Goal: Information Seeking & Learning: Learn about a topic

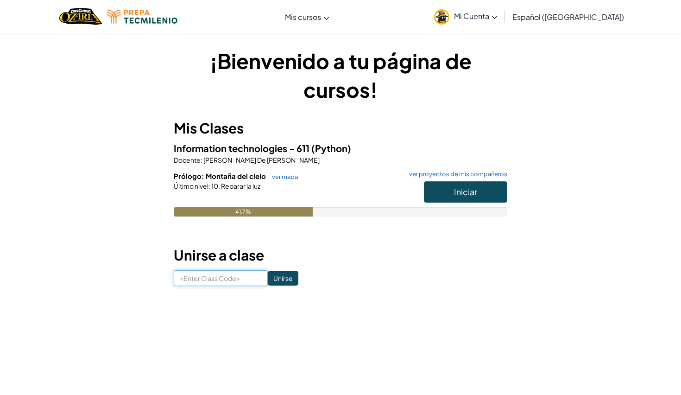
click at [255, 281] on input at bounding box center [221, 278] width 94 height 16
type input "LastBestCook"
click at [274, 288] on div "¡Bienvenido a tu página de cursos! Mis Clases Information technologies - 611 (P…" at bounding box center [341, 165] width 542 height 267
click at [279, 277] on input "Unirse" at bounding box center [283, 278] width 31 height 15
click at [450, 193] on button "Iniciar" at bounding box center [465, 191] width 83 height 21
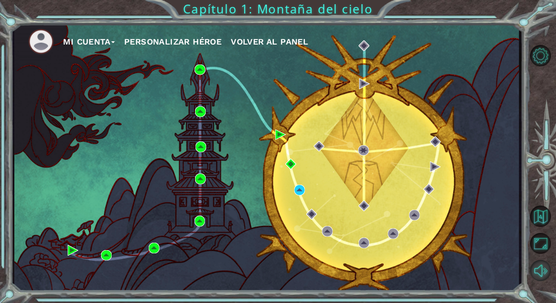
click at [539, 262] on button "Sonido apagado" at bounding box center [540, 270] width 21 height 21
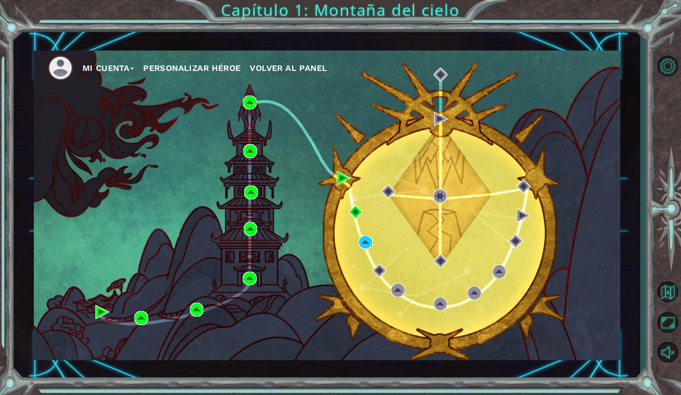
drag, startPoint x: 681, startPoint y: 7, endPoint x: 574, endPoint y: 4, distance: 107.1
click at [574, 4] on div "Mi Cuenta Personalizar héroe Volver al panel Capítulo 1: Montaña del cielo" at bounding box center [340, 197] width 681 height 395
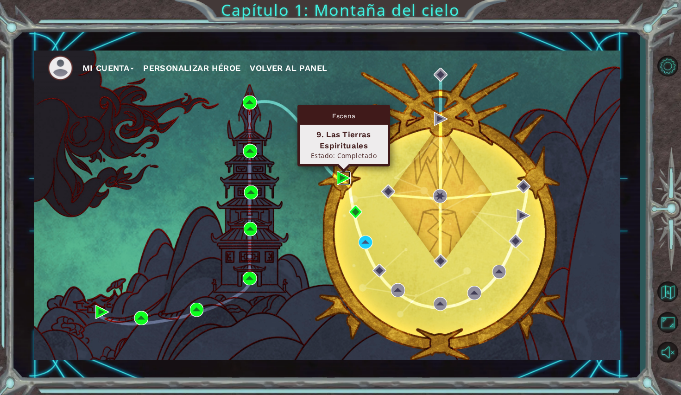
click at [345, 176] on img at bounding box center [344, 178] width 14 height 14
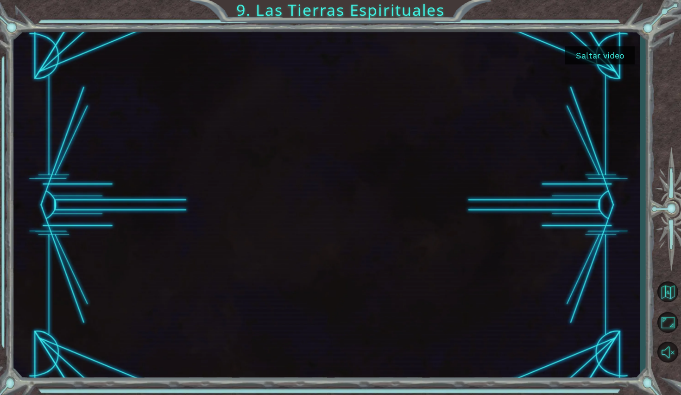
click at [594, 59] on button "Saltar video" at bounding box center [600, 55] width 70 height 18
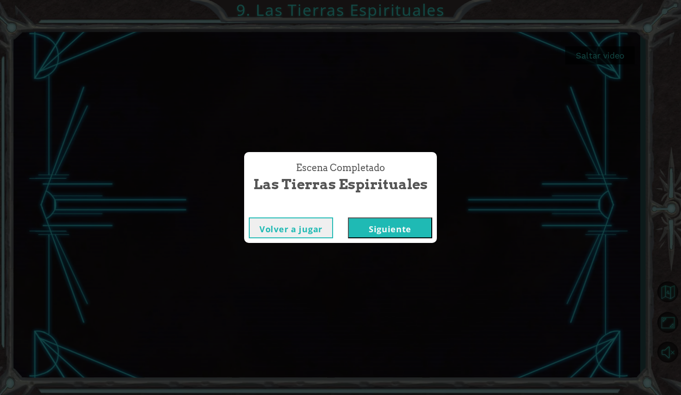
click at [391, 224] on button "Siguiente" at bounding box center [390, 227] width 84 height 21
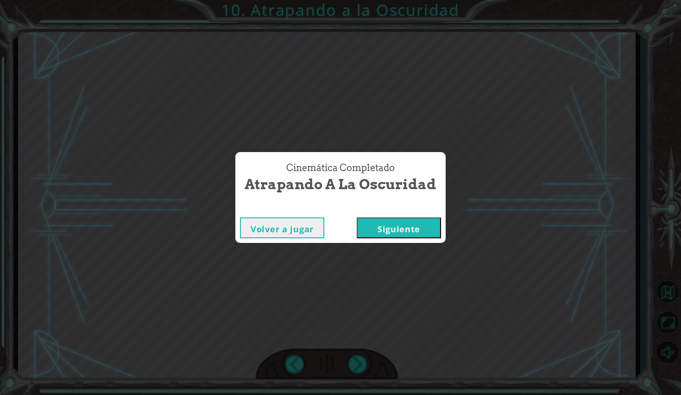
click at [391, 225] on button "Siguiente" at bounding box center [399, 227] width 84 height 21
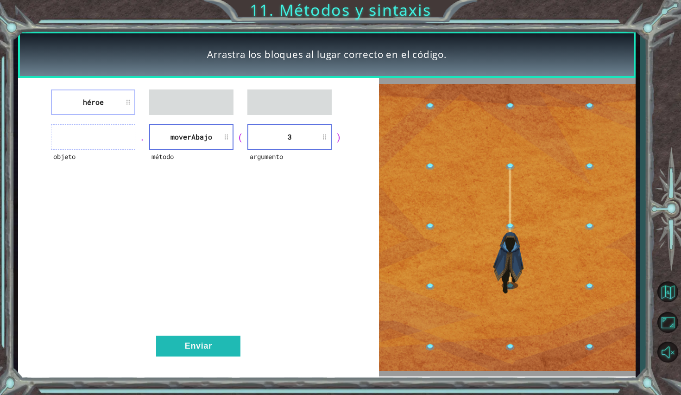
drag, startPoint x: 186, startPoint y: 133, endPoint x: 186, endPoint y: 102, distance: 30.6
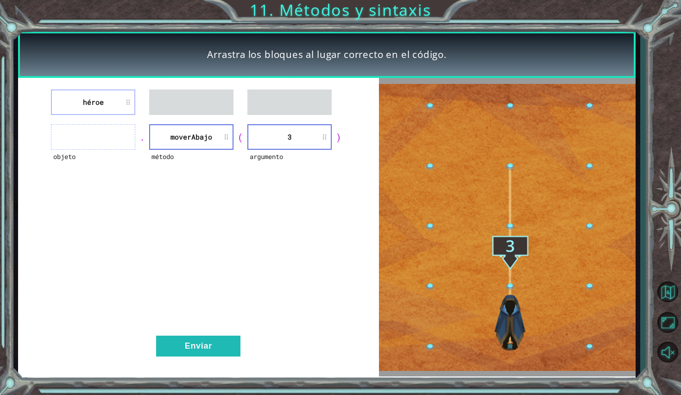
click at [186, 102] on div "héroe objeto . método moverAbajo ( argumento 3 ) Enviar" at bounding box center [198, 227] width 361 height 298
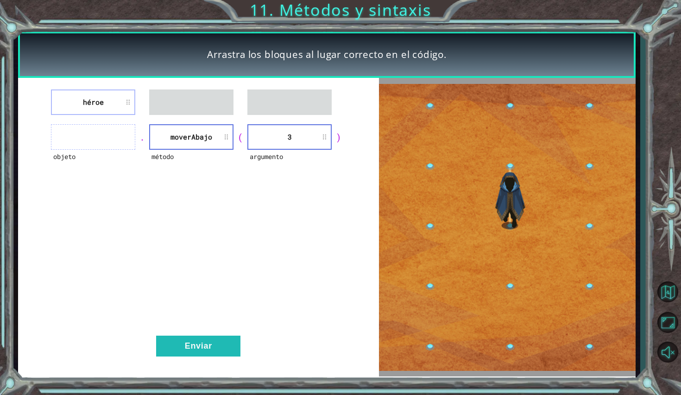
click at [196, 121] on div "héroe objeto . método moverAbajo ( argumento 3 ) Enviar" at bounding box center [198, 227] width 361 height 298
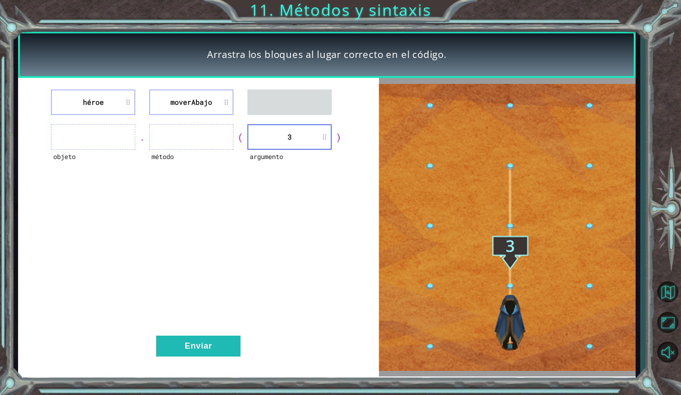
drag, startPoint x: 282, startPoint y: 128, endPoint x: 281, endPoint y: 102, distance: 26.4
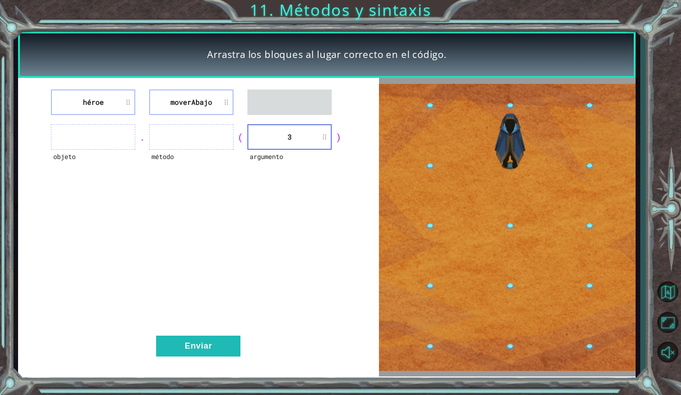
click at [281, 101] on div "héroe moverAbajo objeto . método ( argumento 3 ) Enviar" at bounding box center [198, 227] width 361 height 298
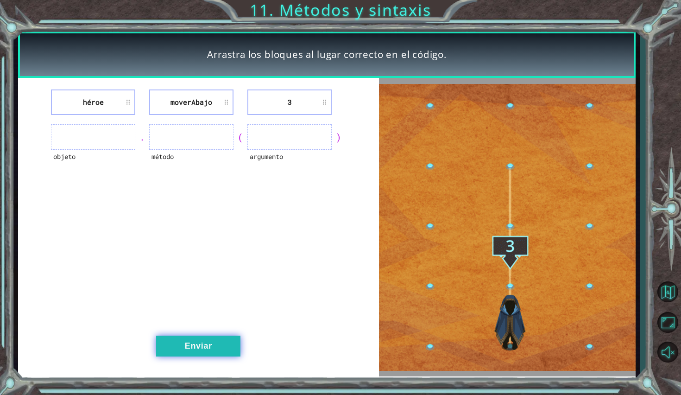
click at [209, 337] on button "Enviar" at bounding box center [198, 346] width 84 height 21
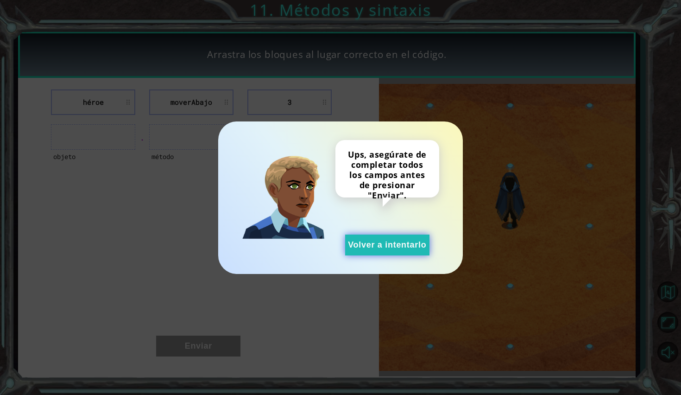
click at [392, 251] on button "Volver a intentarlo" at bounding box center [387, 244] width 84 height 21
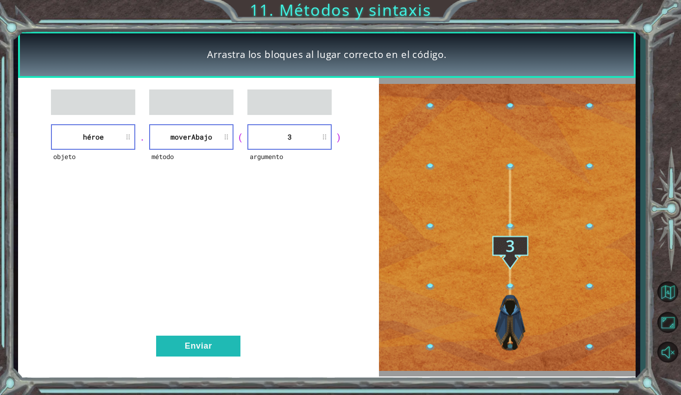
click at [127, 133] on li "héroe" at bounding box center [93, 136] width 84 height 25
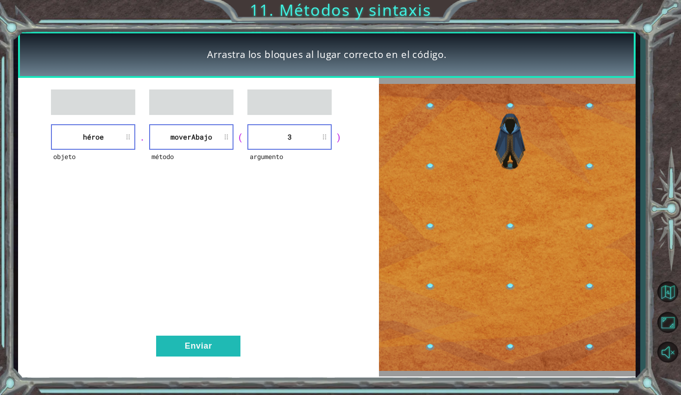
click at [125, 138] on li "héroe" at bounding box center [93, 136] width 84 height 25
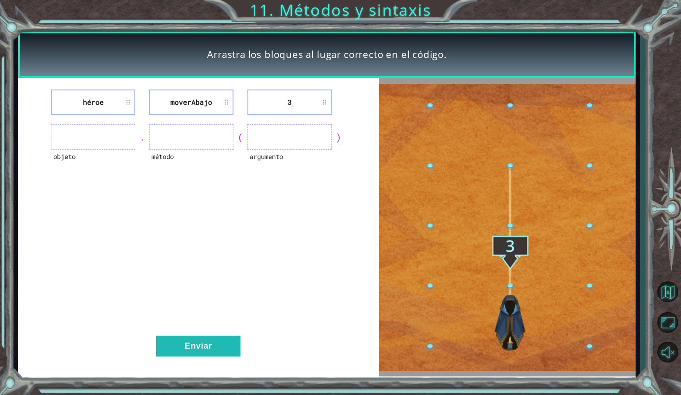
click at [144, 133] on div "." at bounding box center [142, 137] width 14 height 13
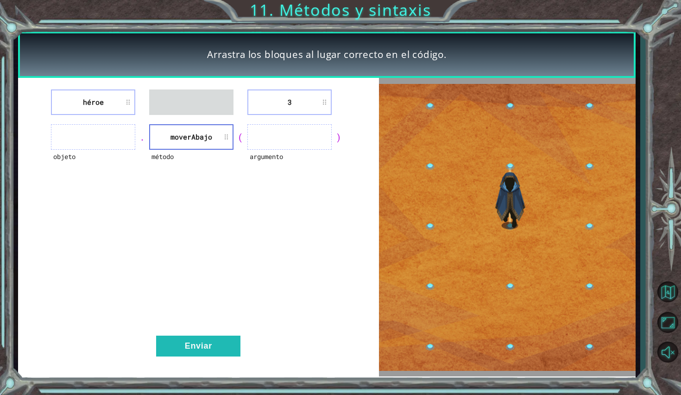
drag, startPoint x: 209, startPoint y: 133, endPoint x: 208, endPoint y: 108, distance: 24.6
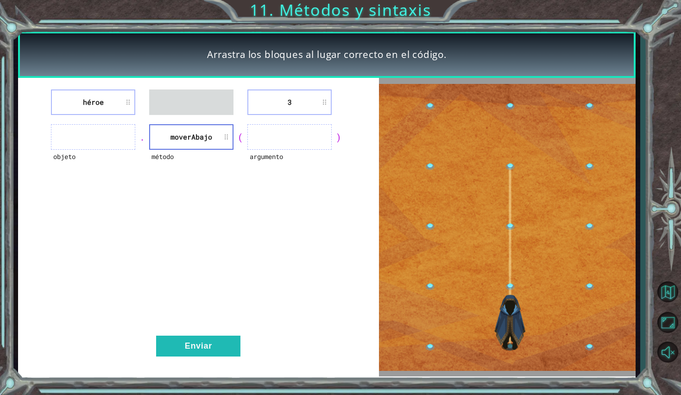
click at [208, 108] on div "héroe 3 objeto . método moverAbajo ( argumento ) Enviar" at bounding box center [198, 227] width 361 height 298
click at [257, 151] on div "argumento" at bounding box center [289, 162] width 84 height 25
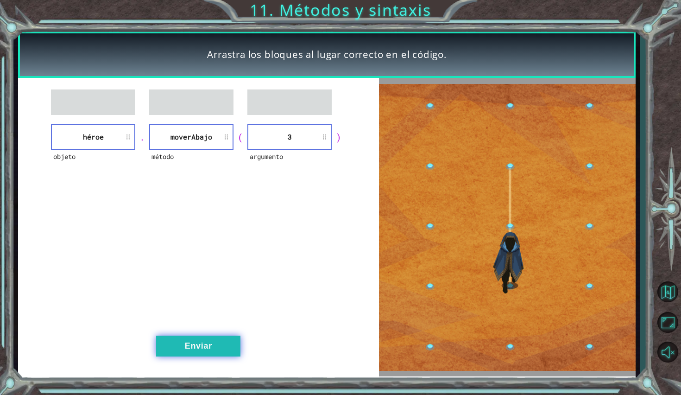
click at [209, 344] on button "Enviar" at bounding box center [198, 346] width 84 height 21
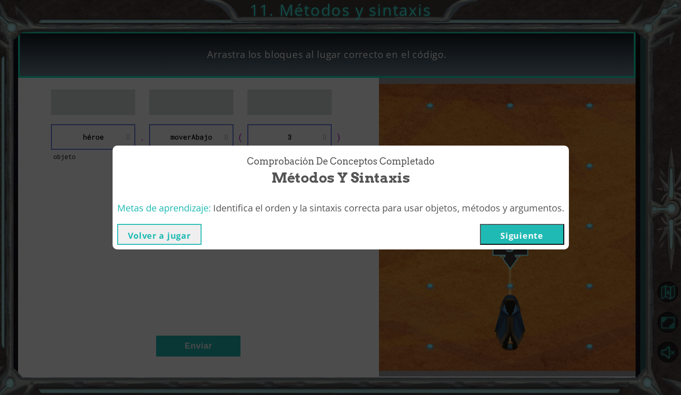
click at [513, 241] on button "Siguiente" at bounding box center [522, 234] width 84 height 21
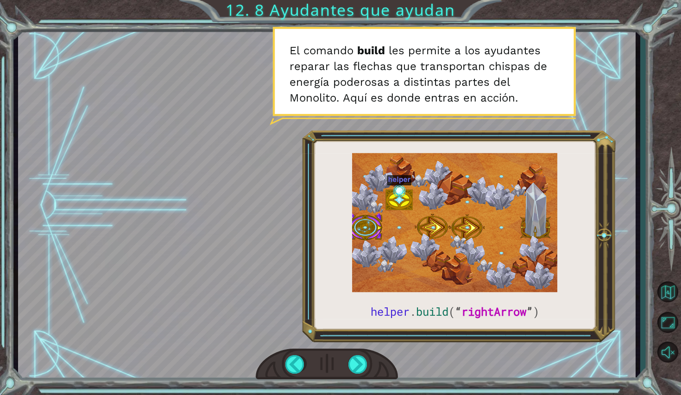
click at [531, 280] on div at bounding box center [327, 206] width 618 height 348
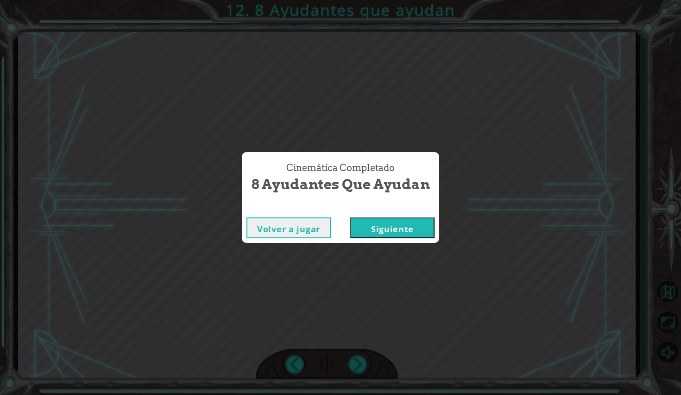
click at [408, 232] on button "Siguiente" at bounding box center [392, 227] width 84 height 21
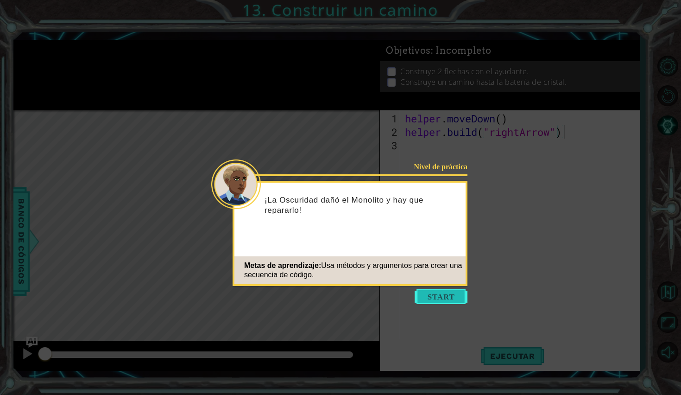
click at [443, 294] on button "Start" at bounding box center [441, 296] width 53 height 15
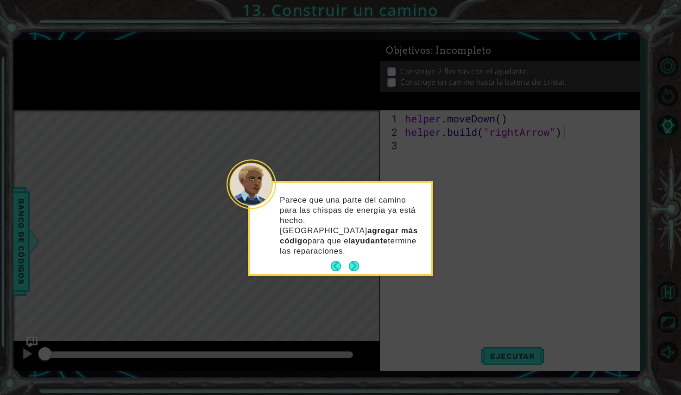
click at [357, 247] on div "Parece que una parte del camino para las chispas de energía ya está hecho. Debe…" at bounding box center [341, 230] width 182 height 88
click at [355, 261] on button "Next" at bounding box center [354, 266] width 10 height 10
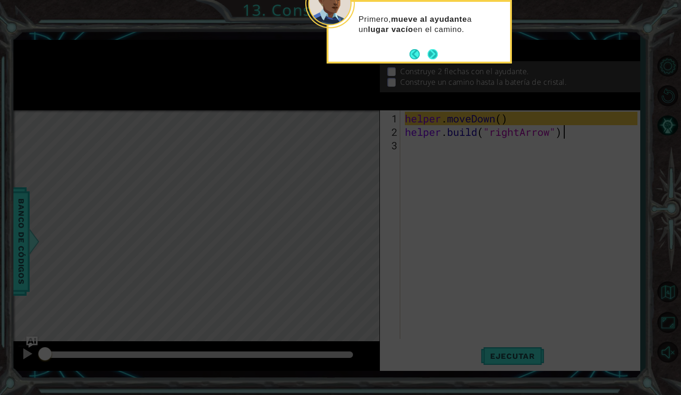
click at [433, 54] on button "Next" at bounding box center [433, 54] width 10 height 10
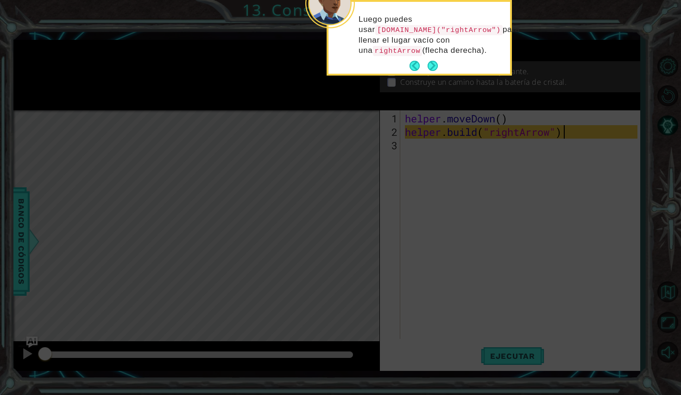
click at [430, 71] on button "Next" at bounding box center [433, 66] width 10 height 10
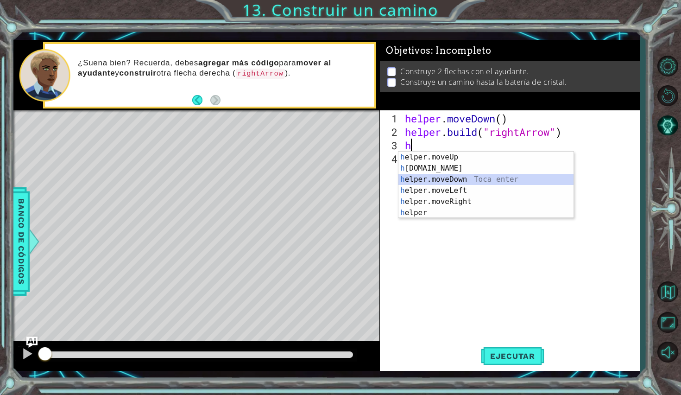
click at [447, 183] on div "h elper.moveUp Toca enter h [DOMAIN_NAME] Toca enter h elper.moveDown Toca ente…" at bounding box center [486, 196] width 175 height 89
type textarea "helper.moveDown(1)"
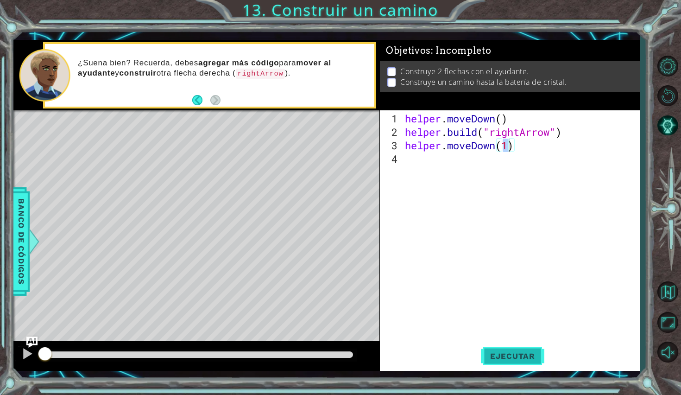
click at [515, 347] on button "Ejecutar" at bounding box center [512, 356] width 63 height 26
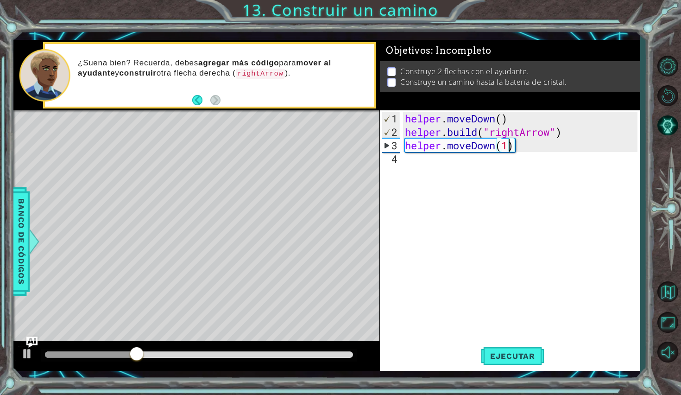
click at [476, 186] on div "helper . moveDown ( ) helper . build ( "rightArrow" ) helper . moveDown ( 1 )" at bounding box center [522, 239] width 239 height 255
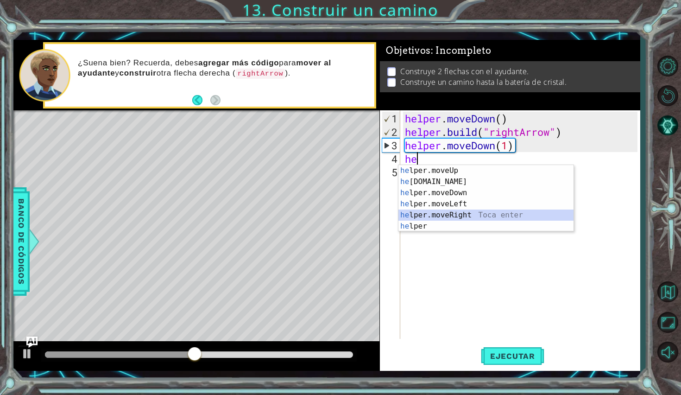
click at [466, 217] on div "he lper.moveUp Toca enter he [DOMAIN_NAME] Toca enter he lper.moveDown Toca ent…" at bounding box center [486, 209] width 175 height 89
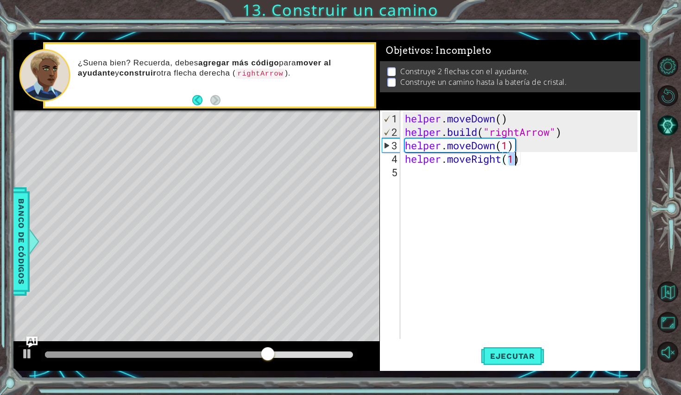
type textarea "helper.moveRight(4)"
click at [519, 357] on span "Ejecutar" at bounding box center [512, 355] width 63 height 9
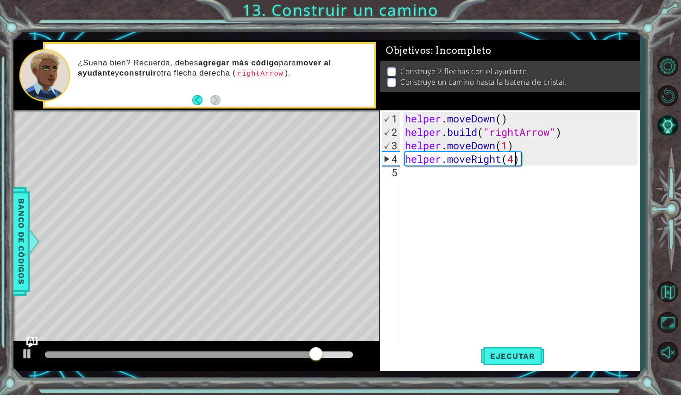
click at [516, 161] on div "helper . moveDown ( ) helper . build ( "rightArrow" ) helper . moveDown ( 1 ) h…" at bounding box center [522, 239] width 239 height 255
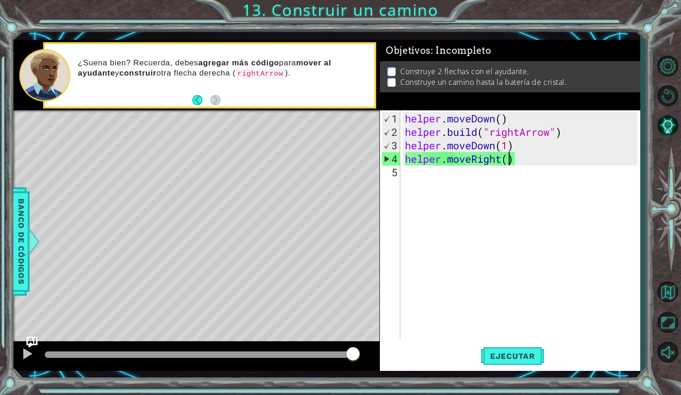
type textarea "helper.moveRight(4)"
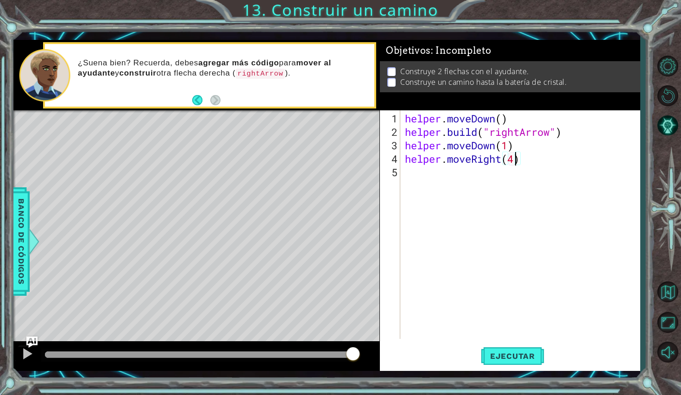
click at [501, 190] on div "helper . moveDown ( ) helper . build ( "rightArrow" ) helper . moveDown ( 1 ) h…" at bounding box center [522, 239] width 239 height 255
click at [453, 184] on div "helper.bu ild Toca enter" at bounding box center [486, 194] width 175 height 33
type textarea "[DOMAIN_NAME]("rightArrow")"
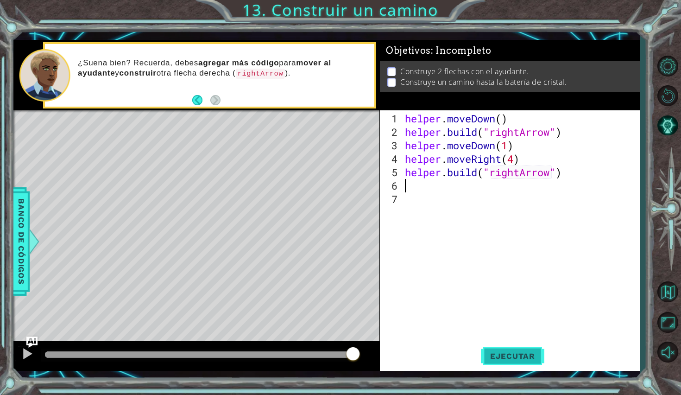
click at [511, 348] on button "Ejecutar" at bounding box center [512, 356] width 63 height 26
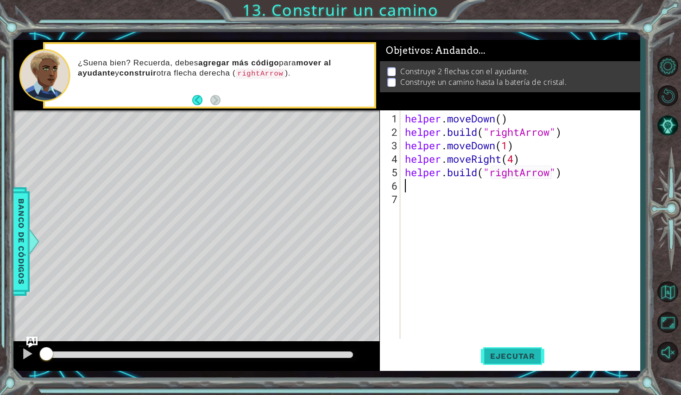
scroll to position [0, 0]
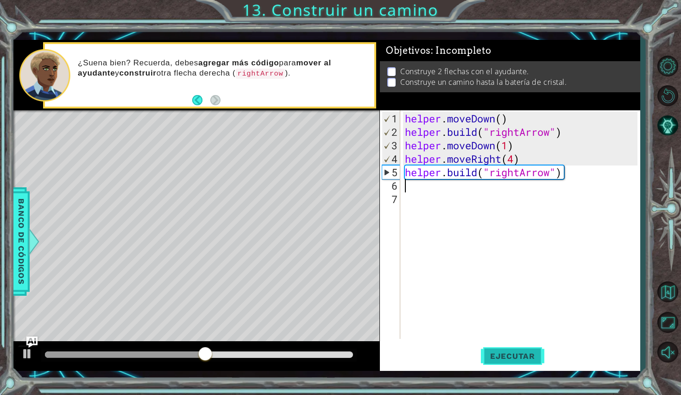
type textarea "[DOMAIN_NAME]("rightArrow")"
click at [561, 185] on div "helper . moveDown ( ) helper . build ( "rightArrow" ) helper . moveDown ( 1 ) h…" at bounding box center [522, 239] width 239 height 255
click at [571, 177] on div "helper . moveDown ( ) helper . build ( "rightArrow" ) helper . moveDown ( 1 ) h…" at bounding box center [522, 239] width 239 height 255
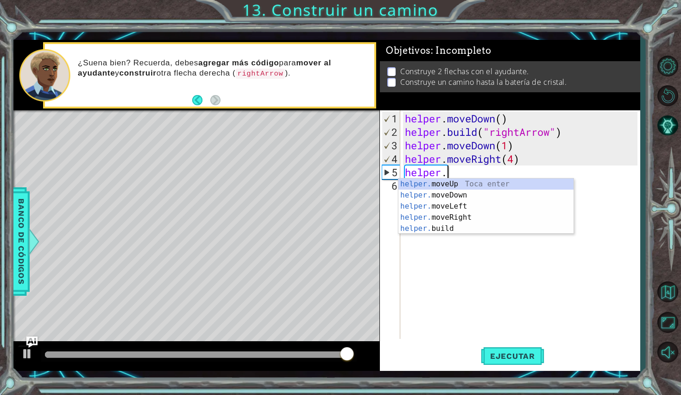
scroll to position [0, 1]
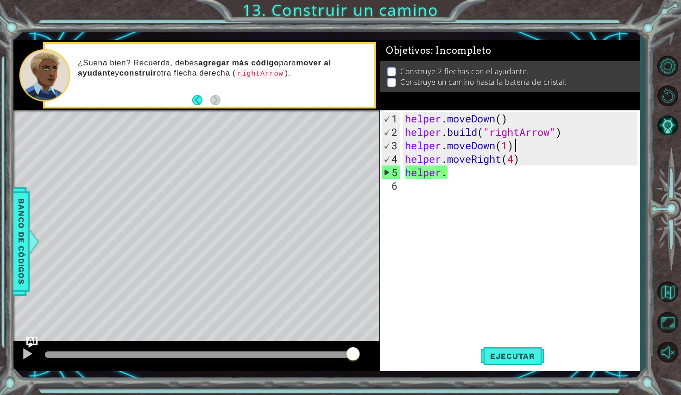
click at [519, 139] on div "helper . moveDown ( ) helper . build ( "rightArrow" ) helper . moveDown ( 1 ) h…" at bounding box center [522, 239] width 239 height 255
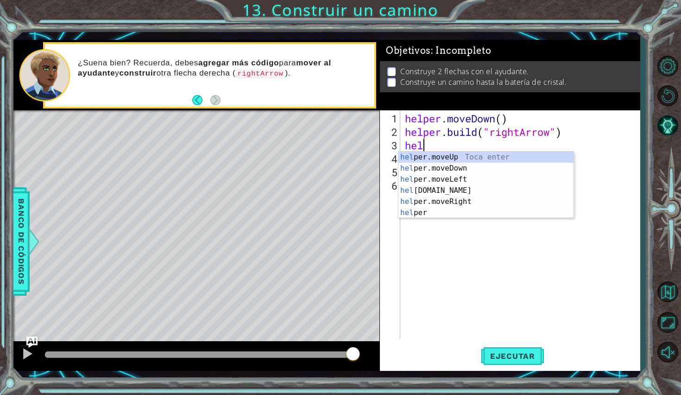
scroll to position [0, 0]
type textarea "h"
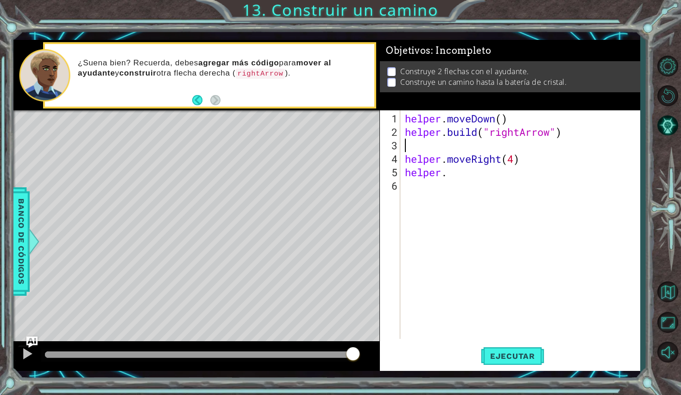
type textarea "[DOMAIN_NAME]("rightArrow")"
click at [506, 168] on div "helper . moveDown ( ) helper . build ( "rightArrow" ) helper . moveRight ( 4 ) …" at bounding box center [522, 239] width 239 height 255
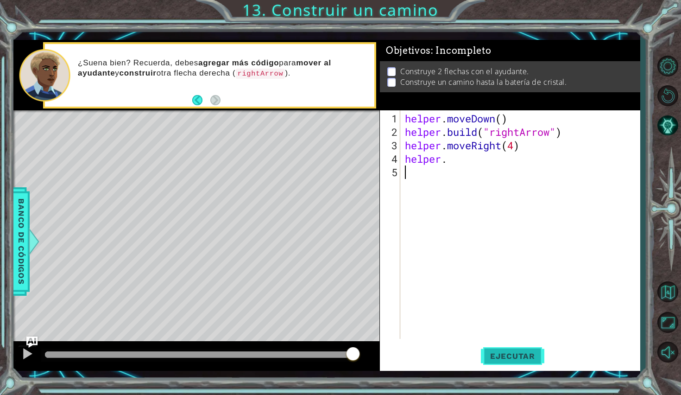
click at [508, 352] on span "Ejecutar" at bounding box center [512, 355] width 63 height 9
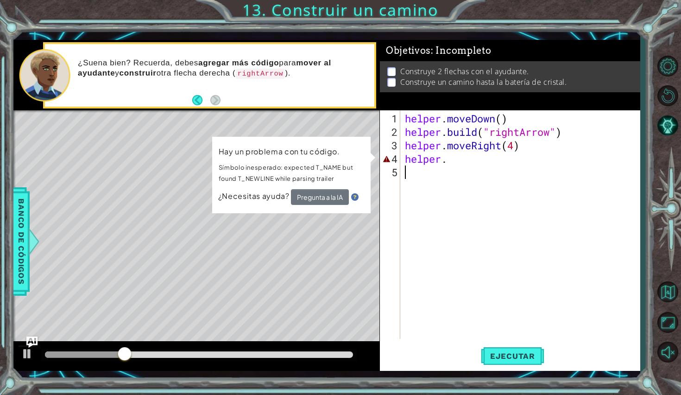
click at [463, 167] on div "helper . moveDown ( ) helper . build ( "rightArrow" ) helper . moveRight ( 4 ) …" at bounding box center [522, 239] width 239 height 255
click at [458, 163] on div "helper . moveDown ( ) helper . build ( "rightArrow" ) helper . moveRight ( 4 ) …" at bounding box center [522, 239] width 239 height 255
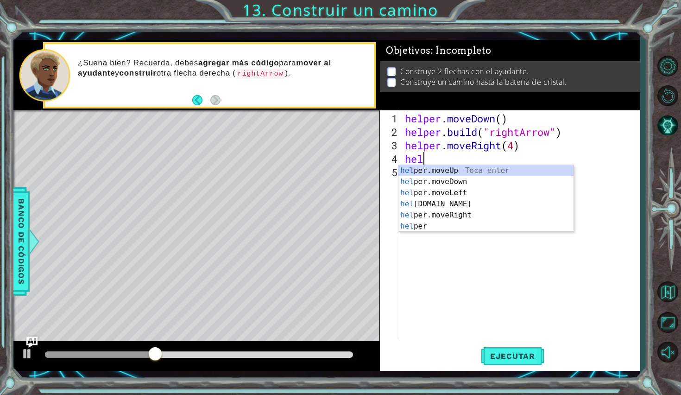
type textarea "h"
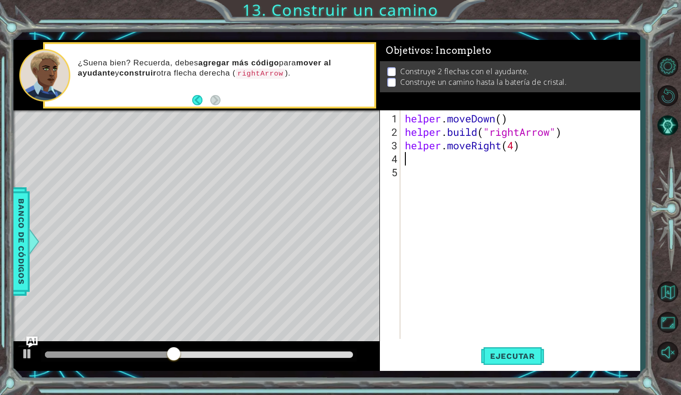
click at [434, 214] on div "helper . moveDown ( ) helper . build ( "rightArrow" ) helper . moveRight ( 4 )" at bounding box center [522, 239] width 239 height 255
click at [504, 355] on span "Ejecutar" at bounding box center [512, 355] width 63 height 9
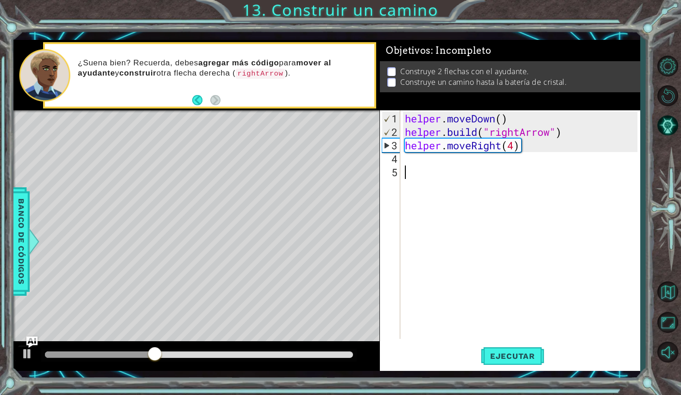
click at [433, 166] on div "helper . moveDown ( ) helper . build ( "rightArrow" ) helper . moveRight ( 4 )" at bounding box center [522, 239] width 239 height 255
click at [433, 157] on div "helper . moveDown ( ) helper . build ( "rightArrow" ) helper . moveRight ( 4 )" at bounding box center [522, 239] width 239 height 255
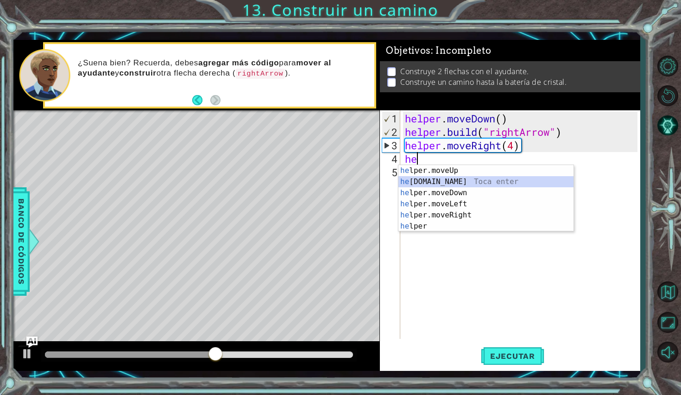
click at [425, 185] on div "he lper.moveUp Toca enter he [DOMAIN_NAME] Toca enter he lper.moveDown Toca ent…" at bounding box center [486, 209] width 175 height 89
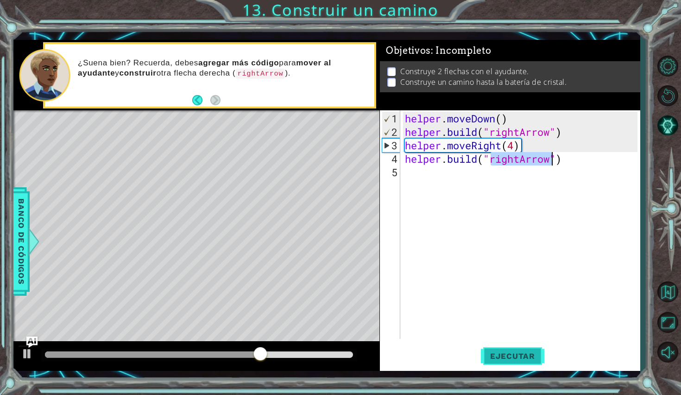
click at [507, 353] on span "Ejecutar" at bounding box center [512, 355] width 63 height 9
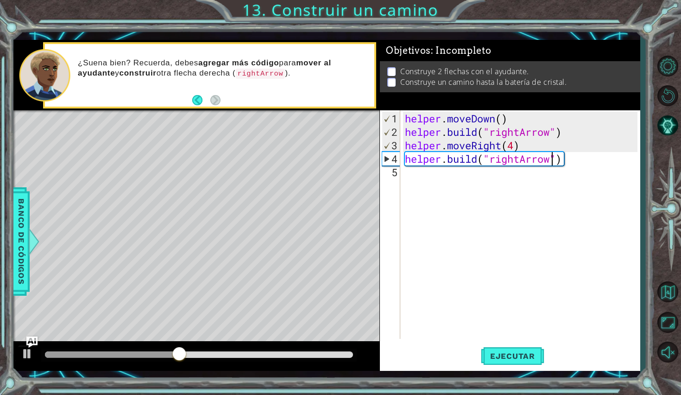
click at [516, 150] on div "helper . moveDown ( ) helper . build ( "rightArrow" ) helper . moveRight ( 4 ) …" at bounding box center [522, 239] width 239 height 255
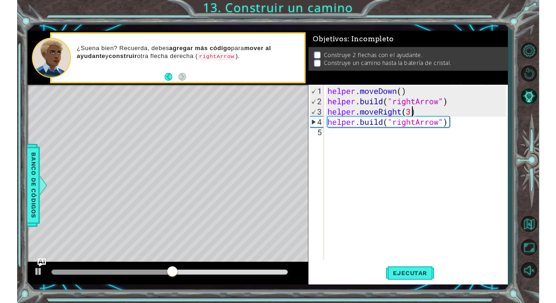
scroll to position [0, 5]
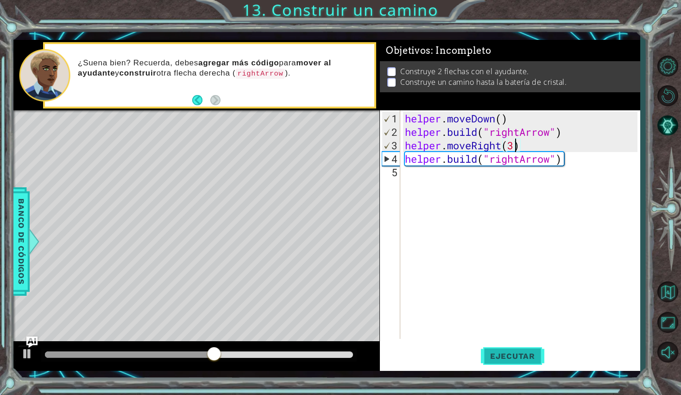
type textarea "helper.moveRight(3)"
click at [528, 351] on span "Ejecutar" at bounding box center [512, 355] width 63 height 9
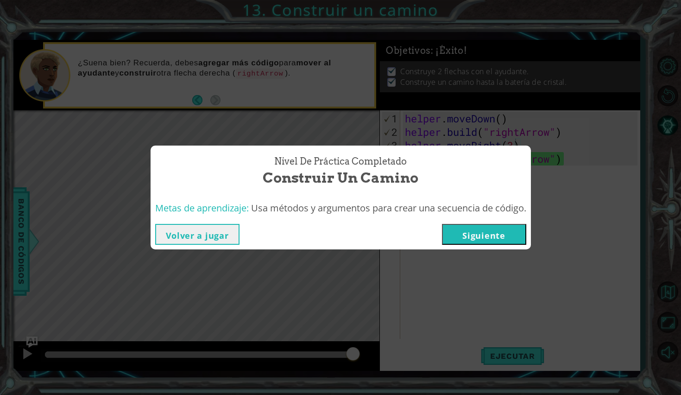
click at [504, 234] on button "Siguiente" at bounding box center [484, 234] width 84 height 21
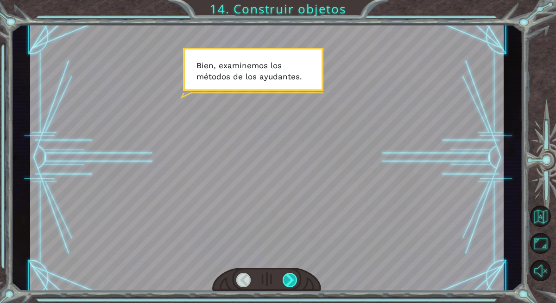
click at [286, 278] on div at bounding box center [290, 279] width 15 height 14
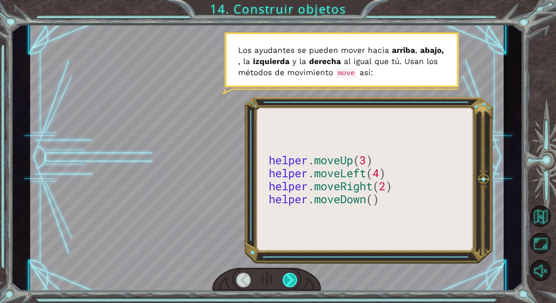
click at [286, 278] on div at bounding box center [290, 279] width 15 height 14
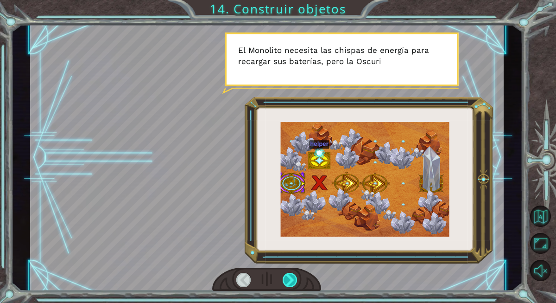
click at [286, 278] on div at bounding box center [290, 279] width 15 height 14
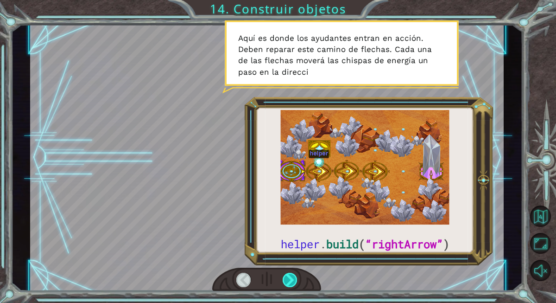
click at [286, 278] on div at bounding box center [290, 279] width 15 height 14
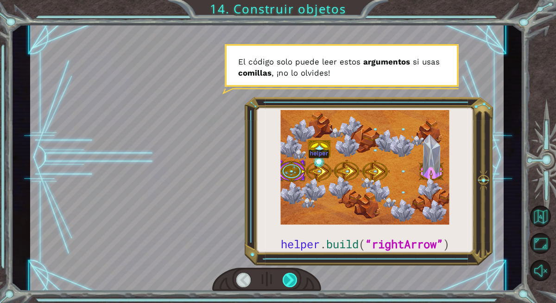
click at [285, 278] on div at bounding box center [290, 279] width 15 height 14
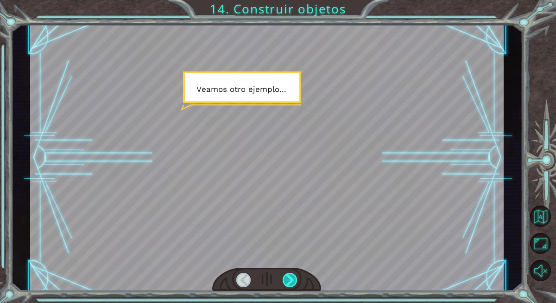
click at [285, 278] on div at bounding box center [290, 279] width 15 height 14
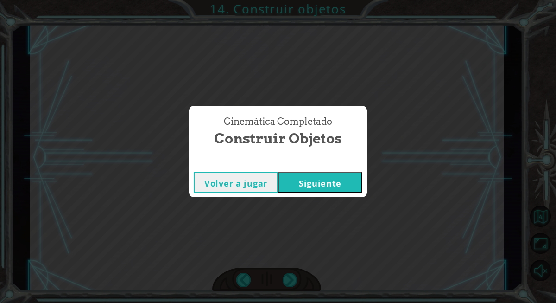
click at [329, 175] on button "Siguiente" at bounding box center [320, 181] width 84 height 21
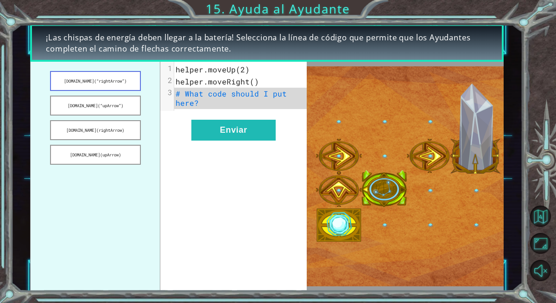
click at [102, 86] on button "[DOMAIN_NAME](“rightArrow”)" at bounding box center [95, 81] width 90 height 20
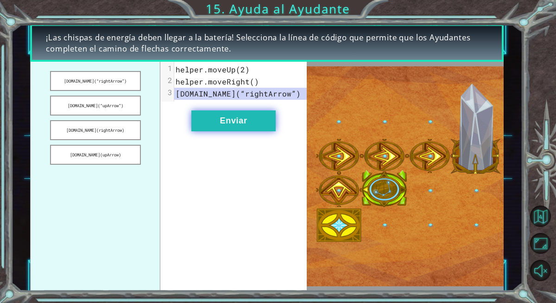
click at [208, 128] on button "Enviar" at bounding box center [233, 120] width 84 height 21
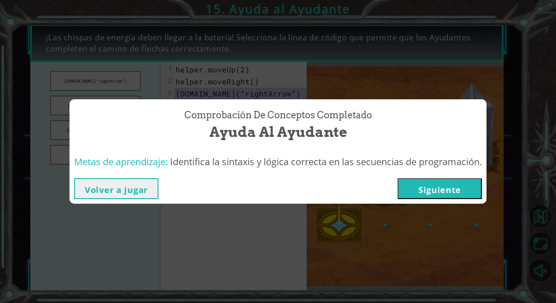
click at [404, 197] on button "Siguiente" at bounding box center [440, 188] width 84 height 21
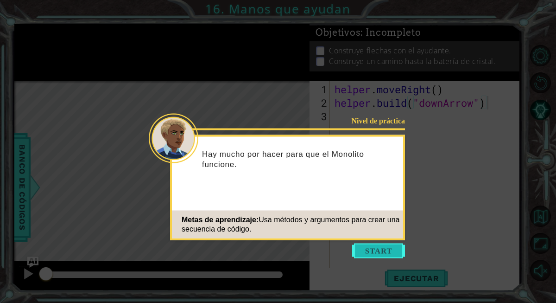
click at [360, 248] on button "Start" at bounding box center [378, 250] width 53 height 15
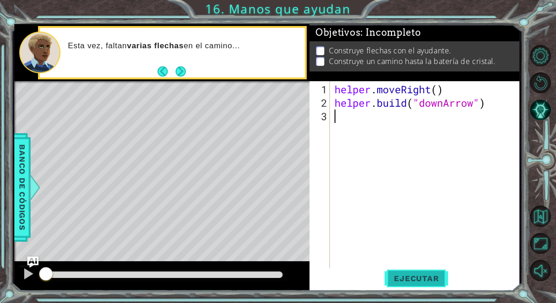
click at [412, 278] on span "Ejecutar" at bounding box center [416, 277] width 63 height 9
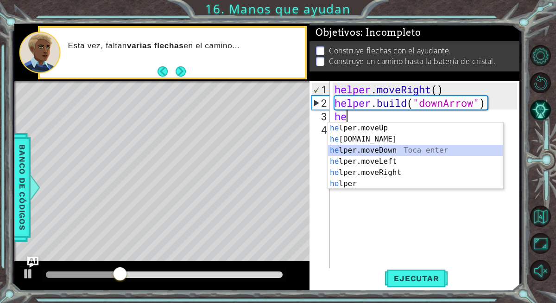
click at [387, 151] on div "he lper.moveUp Toca enter he [DOMAIN_NAME] Toca enter he lper.moveDown Toca ent…" at bounding box center [415, 166] width 175 height 89
type textarea "helper.moveDown(1)"
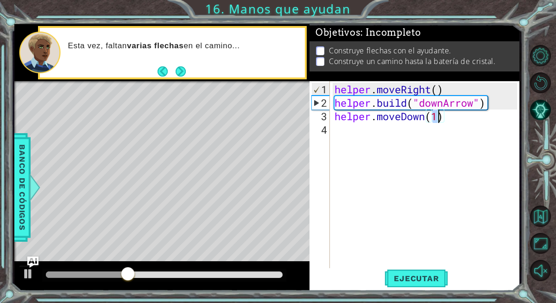
click at [424, 131] on div "helper . moveRight ( ) helper . build ( "downArrow" ) helper . moveDown ( 1 )" at bounding box center [427, 189] width 189 height 215
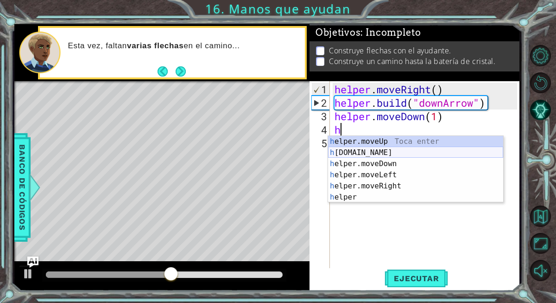
click at [404, 156] on div "h elper.moveUp Toca enter h [DOMAIN_NAME] Toca enter h elper.moveDown Toca ente…" at bounding box center [415, 180] width 175 height 89
type textarea "[DOMAIN_NAME]("rightArrow")"
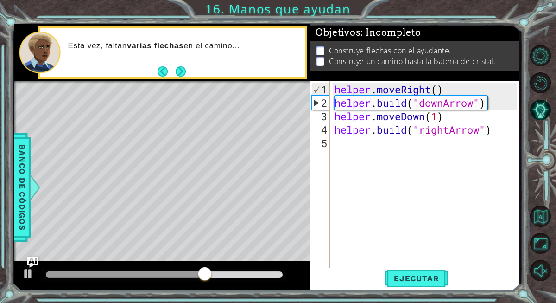
click at [447, 141] on div "helper . moveRight ( ) helper . build ( "downArrow" ) helper . moveDown ( 1 ) h…" at bounding box center [427, 189] width 189 height 215
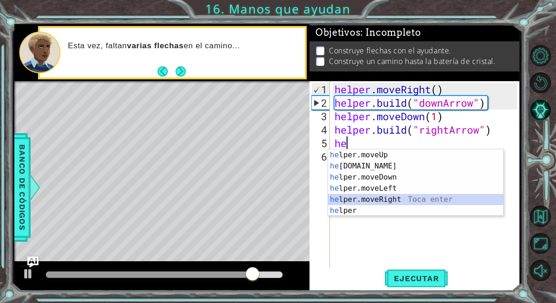
click at [404, 195] on div "he lper.moveUp Toca enter he [DOMAIN_NAME] Toca enter he lper.moveDown Toca ent…" at bounding box center [415, 193] width 175 height 89
type textarea "helper.moveRight(1)"
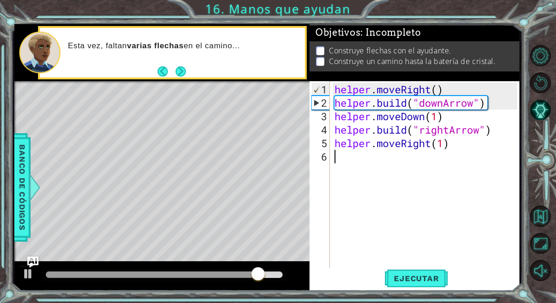
click at [438, 163] on div "helper . moveRight ( ) helper . build ( "downArrow" ) helper . moveDown ( 1 ) h…" at bounding box center [427, 189] width 189 height 215
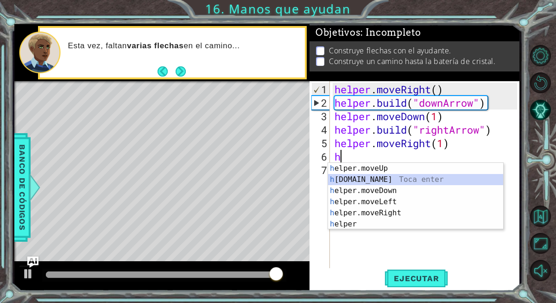
click at [402, 177] on div "h elper.moveUp Toca enter h [DOMAIN_NAME] Toca enter h elper.moveDown Toca ente…" at bounding box center [415, 207] width 175 height 89
type textarea "[DOMAIN_NAME]("rightArrow")"
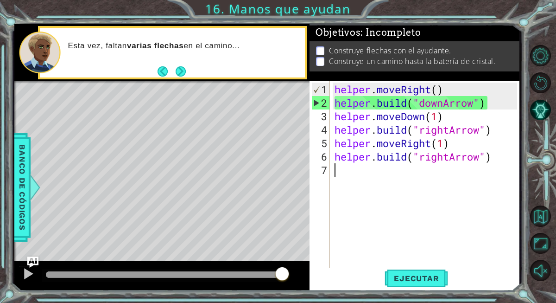
click at [422, 174] on div "helper . moveRight ( ) helper . build ( "downArrow" ) helper . moveDown ( 1 ) h…" at bounding box center [427, 189] width 189 height 215
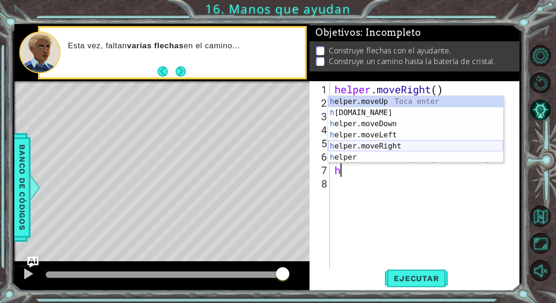
click at [392, 149] on div "h elper.moveUp Toca enter h [DOMAIN_NAME] Toca enter h elper.moveDown Toca ente…" at bounding box center [415, 140] width 175 height 89
type textarea "helper.moveRight(1)"
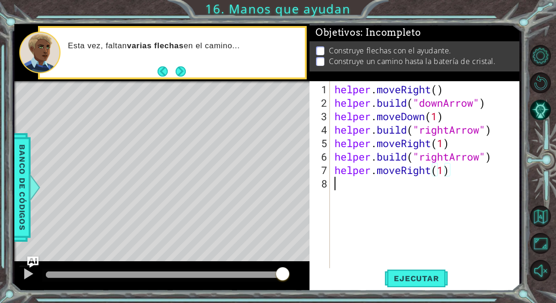
click at [390, 190] on div "helper . moveRight ( ) helper . build ( "downArrow" ) helper . moveDown ( 1 ) h…" at bounding box center [427, 189] width 189 height 215
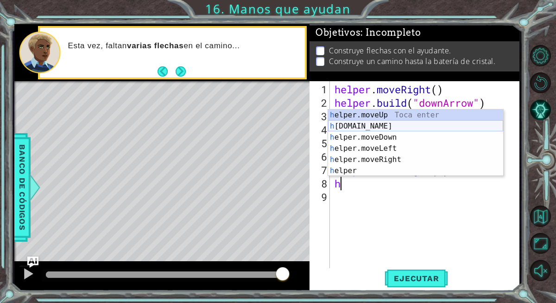
click at [400, 121] on div "h elper.moveUp Toca enter h [DOMAIN_NAME] Toca enter h elper.moveDown Toca ente…" at bounding box center [415, 153] width 175 height 89
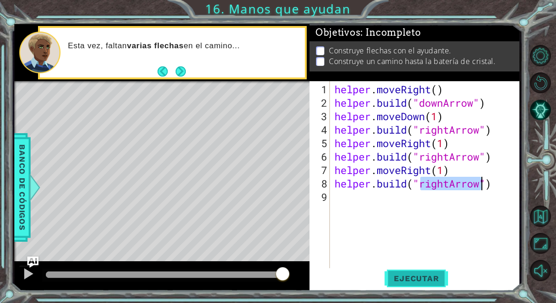
click at [426, 278] on span "Ejecutar" at bounding box center [416, 277] width 63 height 9
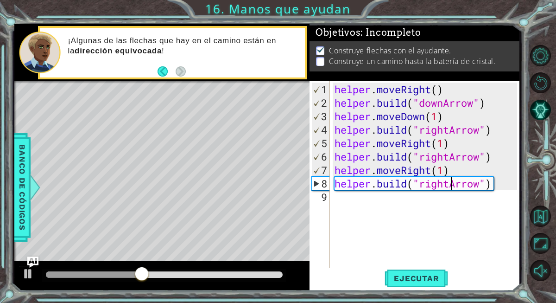
click at [453, 186] on div "helper . moveRight ( ) helper . build ( "downArrow" ) helper . moveDown ( 1 ) h…" at bounding box center [427, 189] width 189 height 215
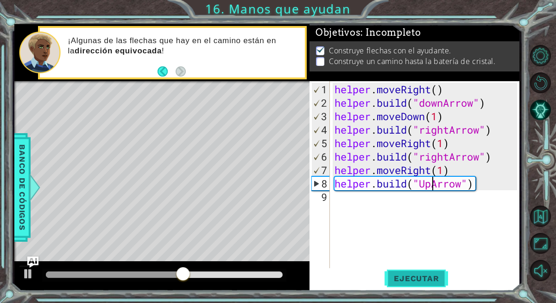
click at [422, 283] on button "Ejecutar" at bounding box center [416, 278] width 63 height 21
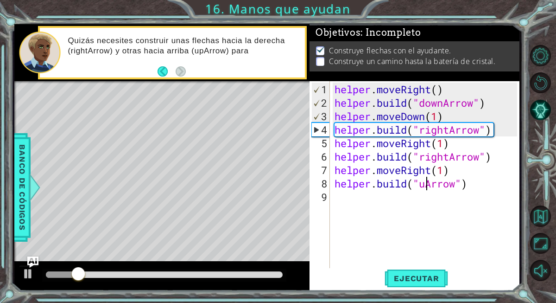
type textarea "[DOMAIN_NAME]("upArrow")"
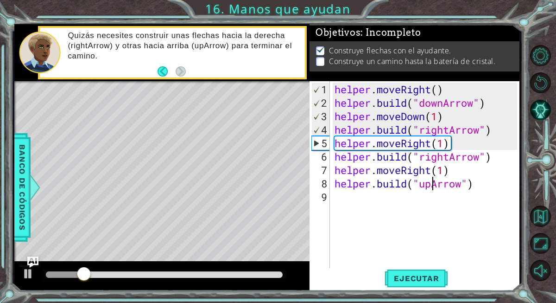
click at [437, 264] on div "helper . moveRight ( ) helper . build ( "downArrow" ) helper . moveDown ( 1 ) h…" at bounding box center [427, 189] width 189 height 215
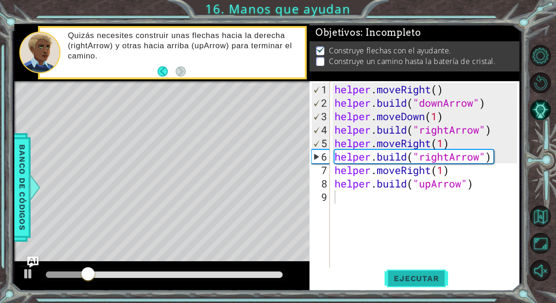
click at [435, 273] on span "Ejecutar" at bounding box center [416, 277] width 63 height 9
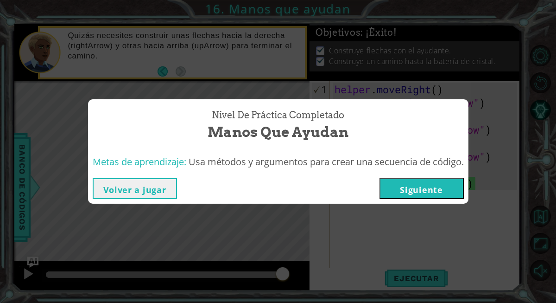
click at [387, 189] on button "Siguiente" at bounding box center [422, 188] width 84 height 21
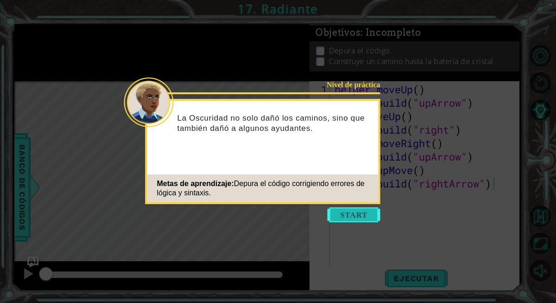
click at [378, 209] on button "Start" at bounding box center [354, 214] width 53 height 15
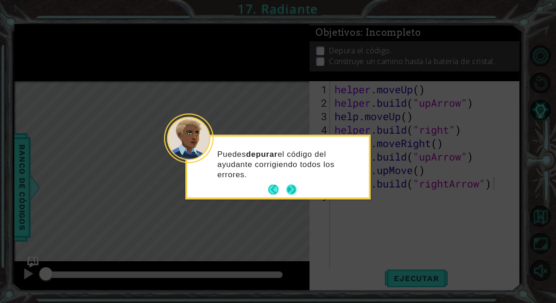
click at [297, 190] on button "Next" at bounding box center [291, 189] width 10 height 10
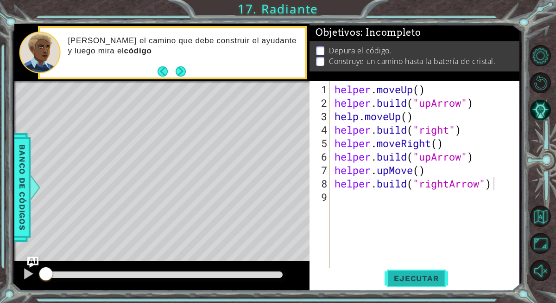
click at [418, 274] on span "Ejecutar" at bounding box center [416, 277] width 63 height 9
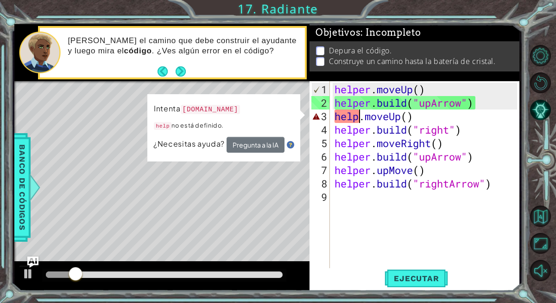
click at [359, 114] on div "helper . moveUp ( ) helper . build ( "upArrow" ) help . moveUp ( ) helper . bui…" at bounding box center [427, 189] width 189 height 215
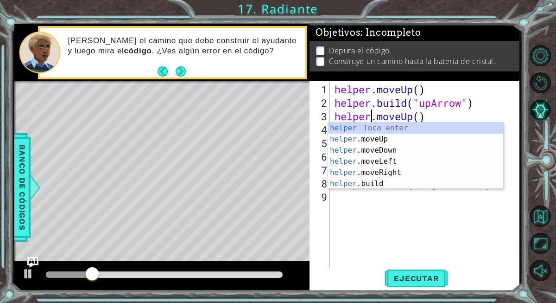
scroll to position [0, 2]
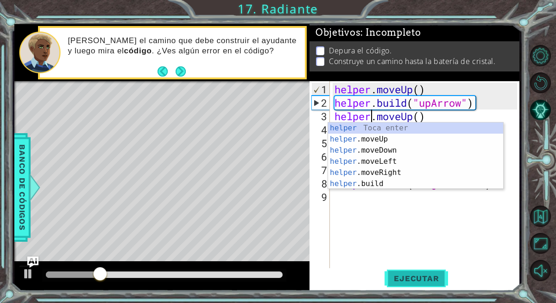
click at [430, 276] on span "Ejecutar" at bounding box center [416, 277] width 63 height 9
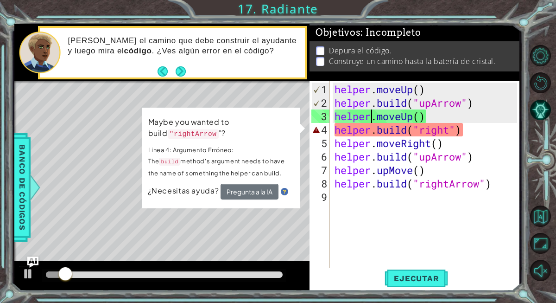
click at [451, 133] on div "helper . moveUp ( ) helper . build ( "upArrow" ) helper . moveUp ( ) helper . b…" at bounding box center [427, 189] width 189 height 215
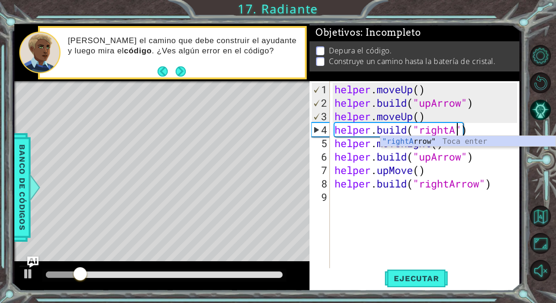
scroll to position [0, 6]
type textarea "[DOMAIN_NAME]("rightArrow")"
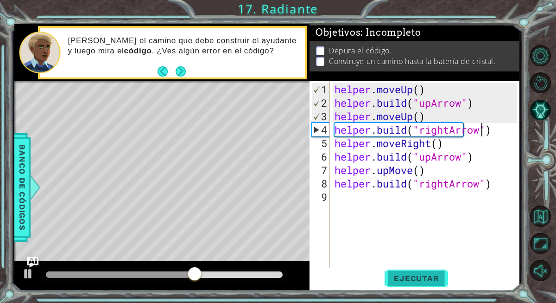
click at [416, 265] on div "helper . moveUp ( ) helper . build ( "upArrow" ) helper . moveUp ( ) helper . b…" at bounding box center [427, 189] width 189 height 215
click at [412, 280] on span "Ejecutar" at bounding box center [416, 277] width 63 height 9
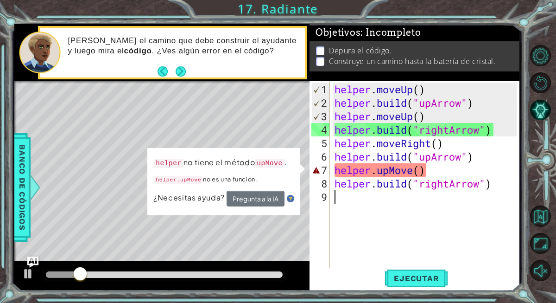
click at [392, 174] on div "helper . moveUp ( ) helper . build ( "upArrow" ) helper . moveUp ( ) helper . b…" at bounding box center [427, 189] width 189 height 215
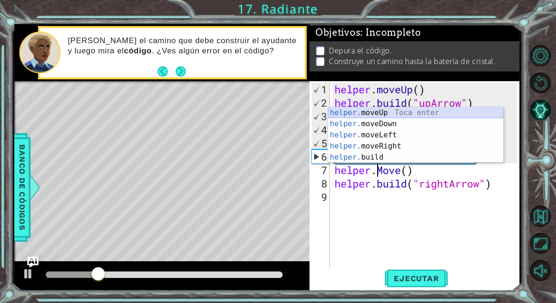
click at [392, 109] on div "helper. moveUp Toca enter helper. moveDown Toca enter helper. moveLeft Toca ent…" at bounding box center [415, 146] width 175 height 78
type textarea "helper.moveUp(1)"
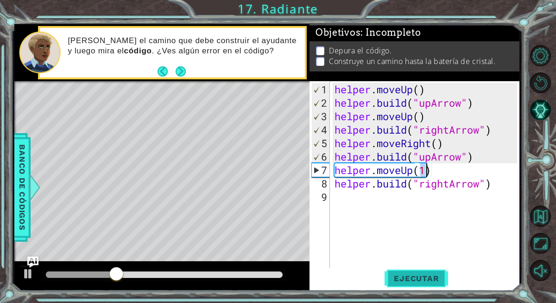
click at [443, 285] on button "Ejecutar" at bounding box center [416, 278] width 63 height 21
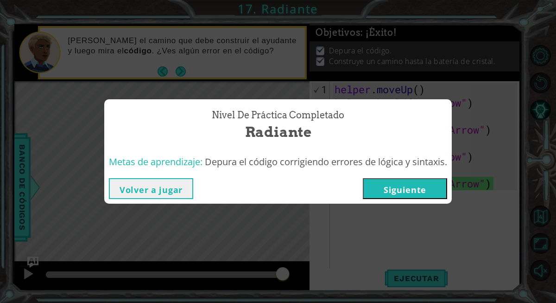
click at [426, 195] on button "Siguiente" at bounding box center [405, 188] width 84 height 21
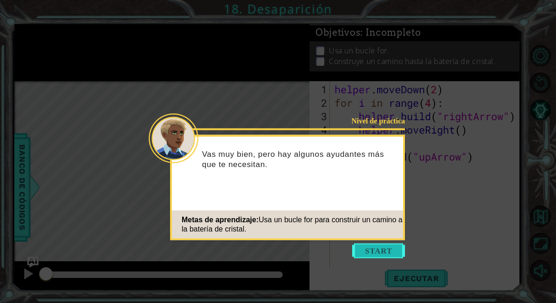
click at [385, 249] on button "Start" at bounding box center [378, 250] width 53 height 15
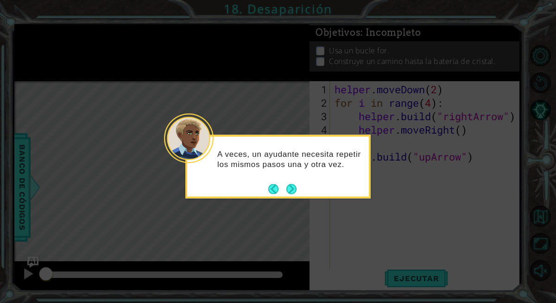
click at [287, 183] on footer at bounding box center [282, 189] width 28 height 14
click at [287, 184] on button "Next" at bounding box center [291, 189] width 10 height 10
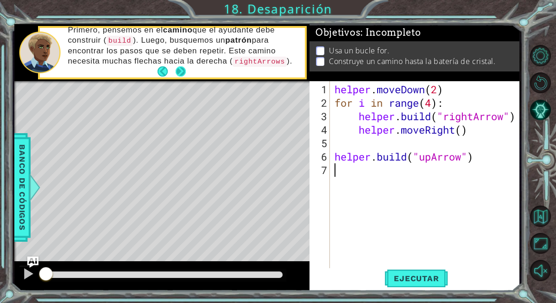
click at [187, 72] on div "Primero, pensemos en el camino que el ayudante debe construir ( build ). Luego,…" at bounding box center [182, 52] width 243 height 64
click at [179, 71] on button "Next" at bounding box center [181, 71] width 10 height 10
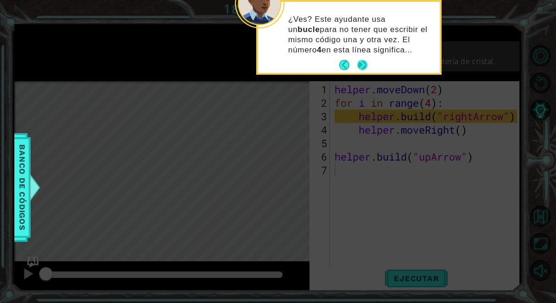
click at [361, 61] on button "Next" at bounding box center [362, 65] width 10 height 10
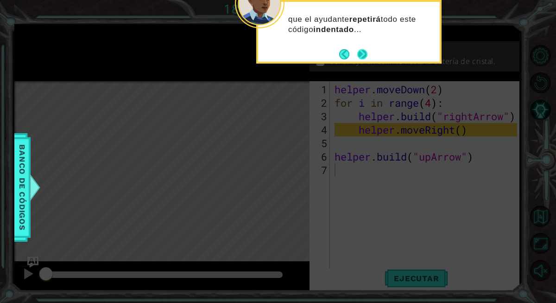
click at [365, 53] on button "Next" at bounding box center [362, 54] width 10 height 10
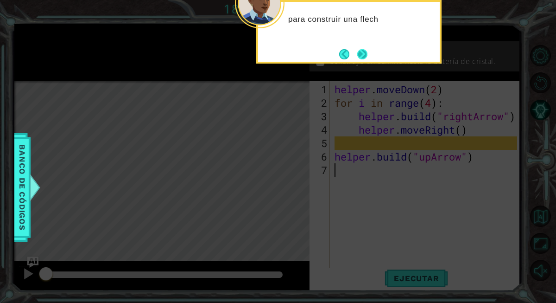
click at [362, 56] on button "Next" at bounding box center [362, 54] width 10 height 10
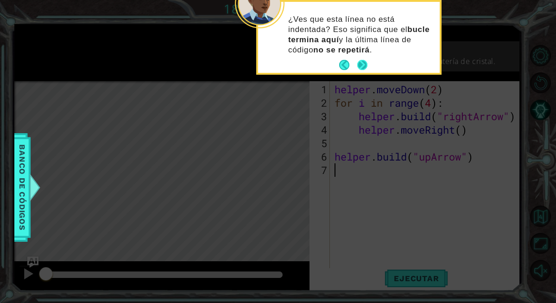
click at [362, 56] on div "¿Ves que esta línea no está indentada? Eso significa que el bucle termina aquí …" at bounding box center [349, 39] width 182 height 67
click at [362, 70] on button "Next" at bounding box center [362, 65] width 10 height 10
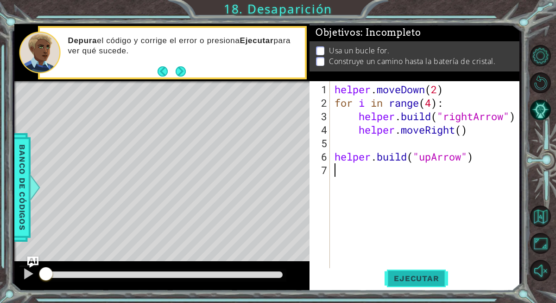
click at [421, 270] on button "Ejecutar" at bounding box center [416, 278] width 63 height 21
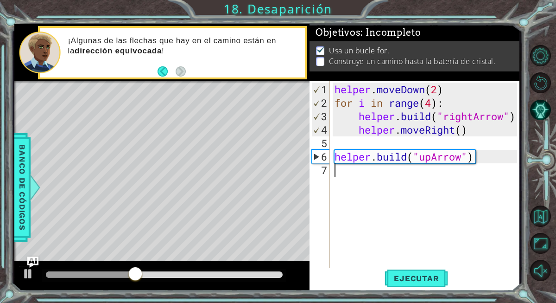
click at [452, 128] on div "helper . moveDown ( 2 ) for i in range ( 4 ) : helper . build ( "rightArrow" ) …" at bounding box center [427, 189] width 189 height 215
click at [457, 132] on div "helper . moveDown ( 2 ) for i in range ( 4 ) : helper . build ( "rightArrow" ) …" at bounding box center [427, 189] width 189 height 215
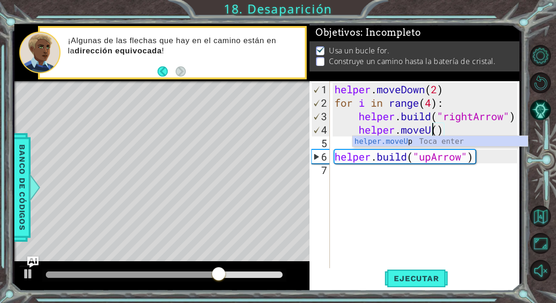
scroll to position [0, 5]
click at [433, 284] on button "Ejecutar" at bounding box center [416, 278] width 63 height 21
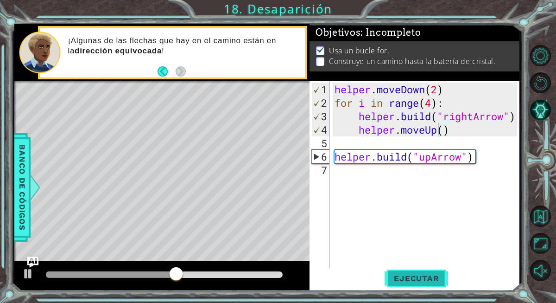
click at [443, 278] on span "Ejecutar" at bounding box center [416, 277] width 63 height 9
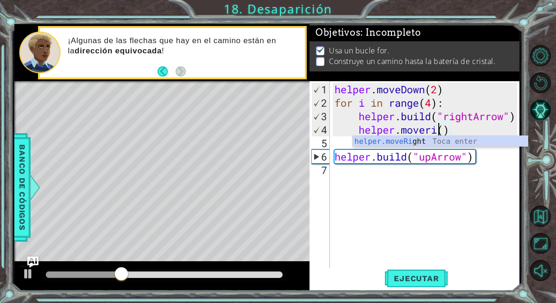
type textarea "helper.moveRight(1)"
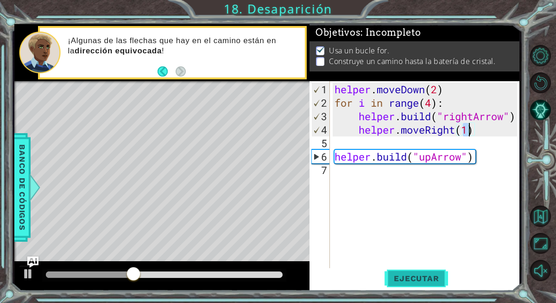
click at [419, 271] on button "Ejecutar" at bounding box center [416, 278] width 63 height 21
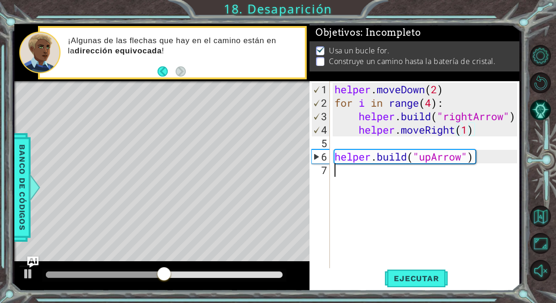
click at [405, 183] on div "helper . moveDown ( 2 ) for i in range ( 4 ) : helper . build ( "rightArrow" ) …" at bounding box center [427, 189] width 189 height 215
click at [474, 160] on div "helper . moveDown ( 2 ) for i in range ( 4 ) : helper . build ( "rightArrow" ) …" at bounding box center [427, 189] width 189 height 215
type textarea "[DOMAIN_NAME]("upArrow")"
click at [483, 154] on div "helper . moveDown ( 2 ) for i in range ( 4 ) : helper . build ( "rightArrow" ) …" at bounding box center [427, 189] width 189 height 215
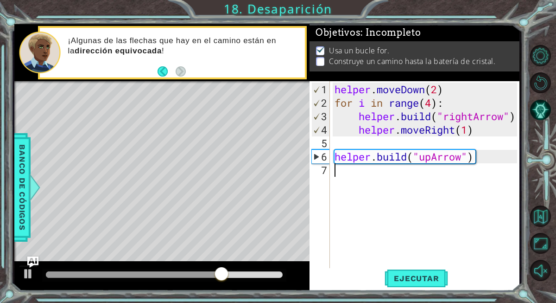
click at [456, 188] on div "helper . moveDown ( 2 ) for i in range ( 4 ) : helper . build ( "rightArrow" ) …" at bounding box center [427, 189] width 189 height 215
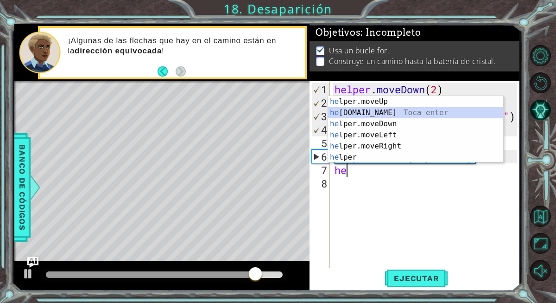
click at [388, 114] on div "he lper.moveUp Toca enter he [DOMAIN_NAME] Toca enter he lper.moveDown Toca ent…" at bounding box center [415, 140] width 175 height 89
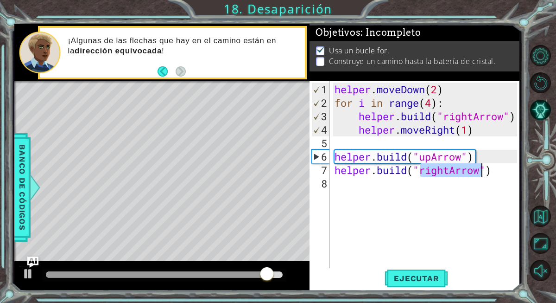
click at [452, 174] on div "helper . moveDown ( 2 ) for i in range ( 4 ) : helper . build ( "rightArrow" ) …" at bounding box center [427, 189] width 189 height 215
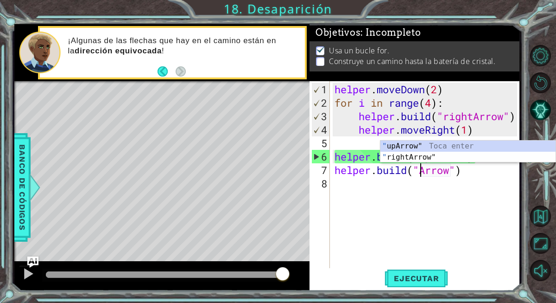
scroll to position [0, 4]
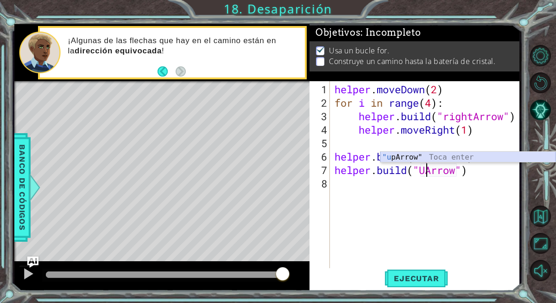
click at [419, 158] on div ""u [PERSON_NAME]" Toca enter" at bounding box center [467, 168] width 175 height 33
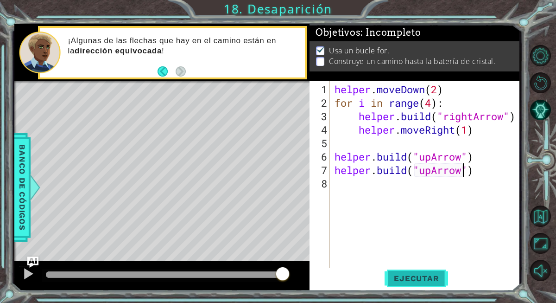
click at [420, 282] on span "Ejecutar" at bounding box center [416, 277] width 63 height 9
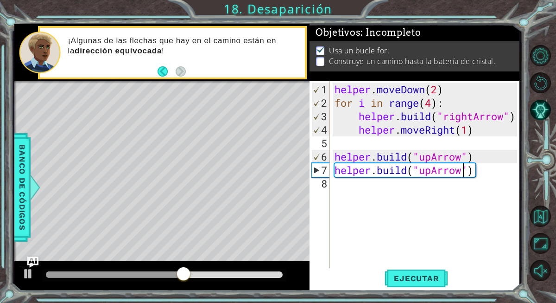
click at [477, 171] on div "helper . moveDown ( 2 ) for i in range ( 4 ) : helper . build ( "rightArrow" ) …" at bounding box center [427, 189] width 189 height 215
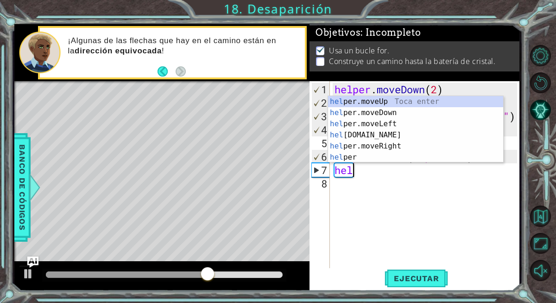
scroll to position [0, 0]
type textarea "h"
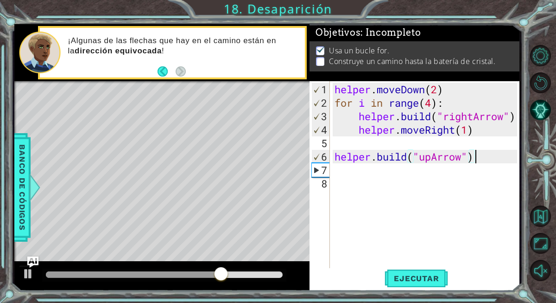
click at [478, 161] on div "helper . moveDown ( 2 ) for i in range ( 4 ) : helper . build ( "rightArrow" ) …" at bounding box center [427, 189] width 189 height 215
click at [420, 279] on span "Ejecutar" at bounding box center [416, 277] width 63 height 9
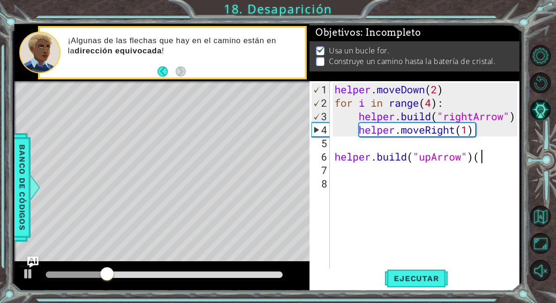
scroll to position [0, 6]
type textarea "[DOMAIN_NAME]("upArrow")"
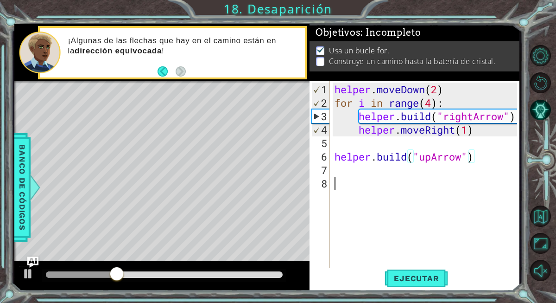
click at [466, 181] on div "helper . moveDown ( 2 ) for i in range ( 4 ) : helper . build ( "rightArrow" ) …" at bounding box center [427, 189] width 189 height 215
click at [450, 177] on div "helper . moveDown ( 2 ) for i in range ( 4 ) : helper . build ( "rightArrow" ) …" at bounding box center [427, 189] width 189 height 215
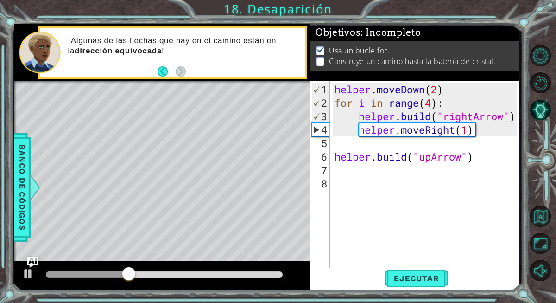
click at [446, 171] on div "helper . moveDown ( 2 ) for i in range ( 4 ) : helper . build ( "rightArrow" ) …" at bounding box center [427, 189] width 189 height 215
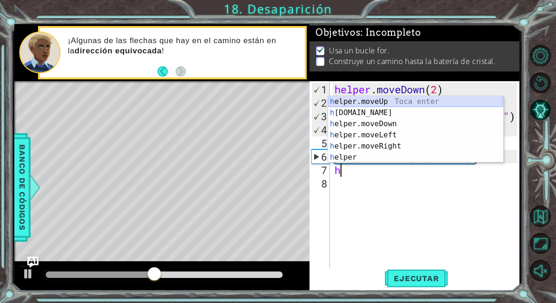
click at [371, 108] on div "h elper.moveUp Toca enter h [DOMAIN_NAME] Toca enter h elper.moveDown Toca ente…" at bounding box center [415, 140] width 175 height 89
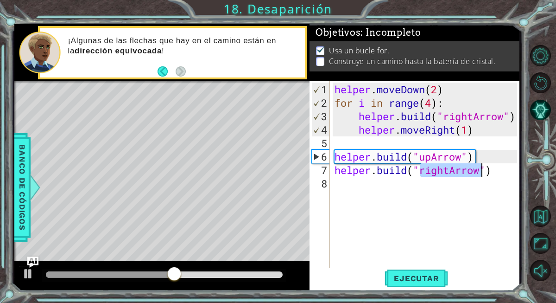
click at [449, 171] on div "helper . moveDown ( 2 ) for i in range ( 4 ) : helper . build ( "rightArrow" ) …" at bounding box center [425, 175] width 184 height 188
click at [449, 171] on div "helper . moveDown ( 2 ) for i in range ( 4 ) : helper . build ( "rightArrow" ) …" at bounding box center [427, 189] width 189 height 215
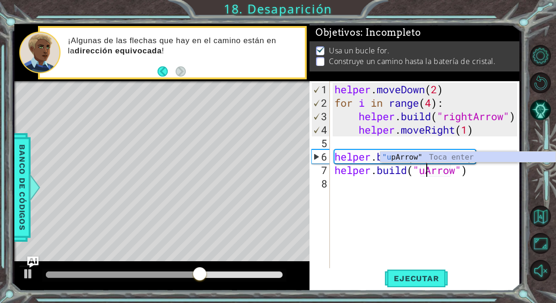
type textarea "[DOMAIN_NAME]("upArrow")"
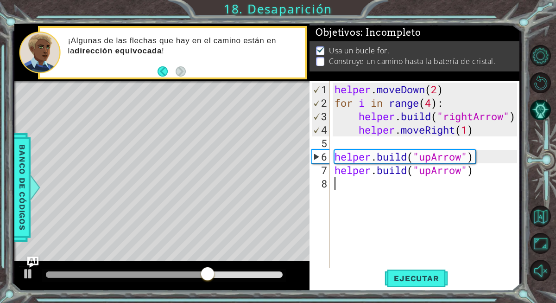
click at [433, 185] on div "helper . moveDown ( 2 ) for i in range ( 4 ) : helper . build ( "rightArrow" ) …" at bounding box center [427, 189] width 189 height 215
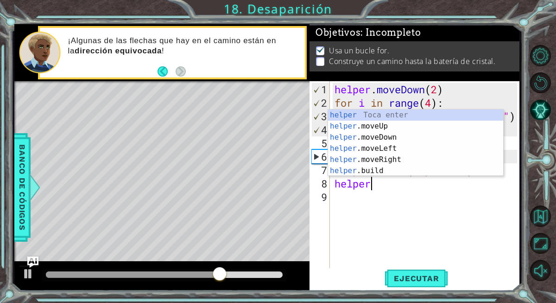
scroll to position [0, 1]
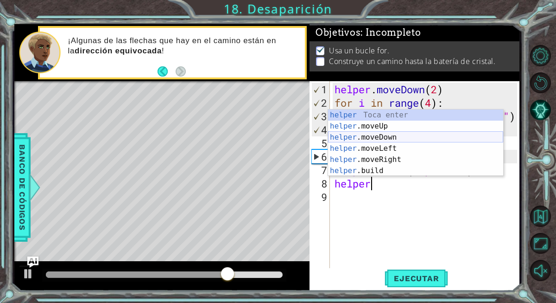
click at [411, 130] on div "helper Toca enter helper .moveUp Toca enter helper .moveDown Toca enter helper …" at bounding box center [415, 153] width 175 height 89
type textarea "helper.moveUp(1)"
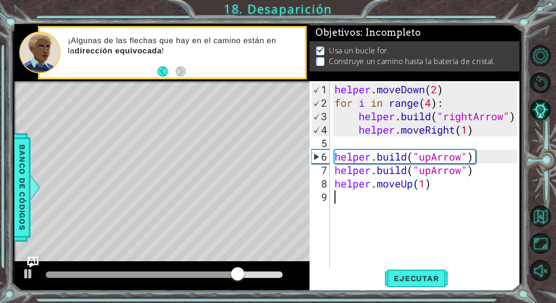
click at [412, 190] on div "helper . moveDown ( 2 ) for i in range ( 4 ) : helper . build ( "rightArrow" ) …" at bounding box center [427, 189] width 189 height 215
click at [431, 184] on div "helper . moveDown ( 2 ) for i in range ( 4 ) : helper . build ( "rightArrow" ) …" at bounding box center [427, 189] width 189 height 215
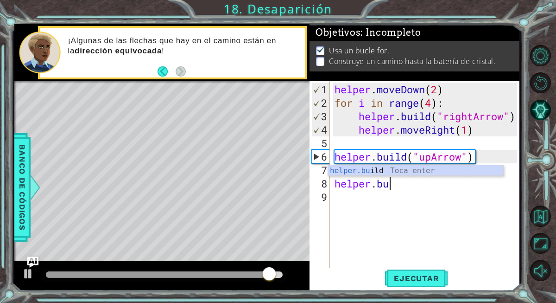
scroll to position [0, 2]
click at [432, 168] on div "helper.[PERSON_NAME] Toca enter" at bounding box center [415, 181] width 175 height 33
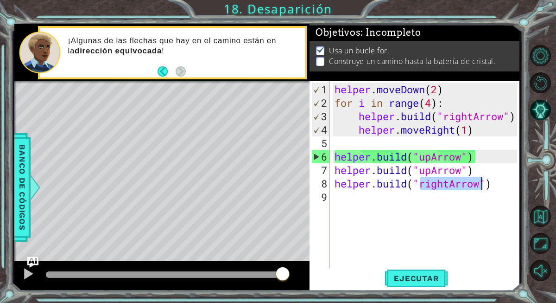
click at [453, 185] on div "helper . moveDown ( 2 ) for i in range ( 4 ) : helper . build ( "rightArrow" ) …" at bounding box center [427, 189] width 189 height 215
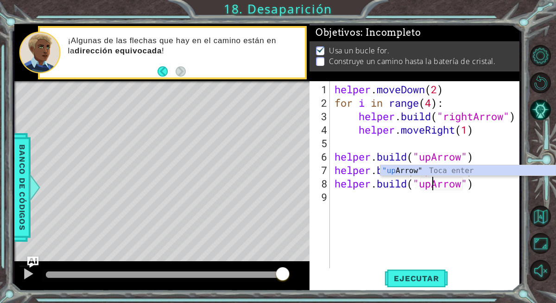
scroll to position [0, 5]
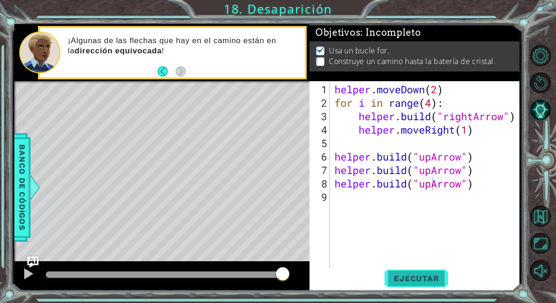
click at [413, 285] on button "Ejecutar" at bounding box center [416, 278] width 63 height 21
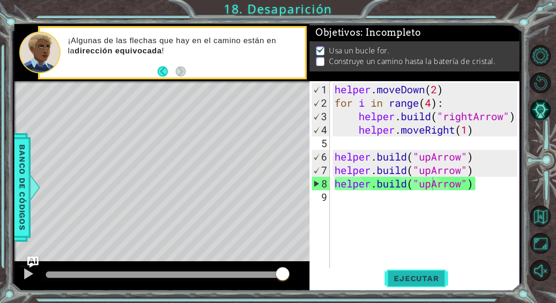
click at [431, 285] on button "Ejecutar" at bounding box center [416, 278] width 63 height 21
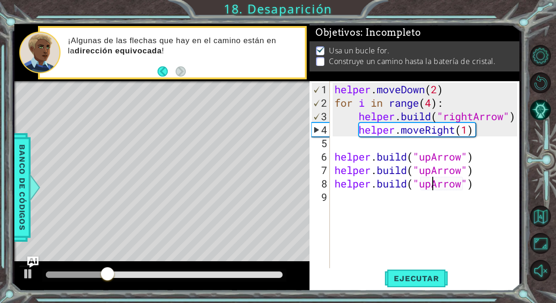
click at [431, 102] on div "helper . moveDown ( 2 ) for i in range ( 4 ) : helper . build ( "rightArrow" ) …" at bounding box center [427, 189] width 189 height 215
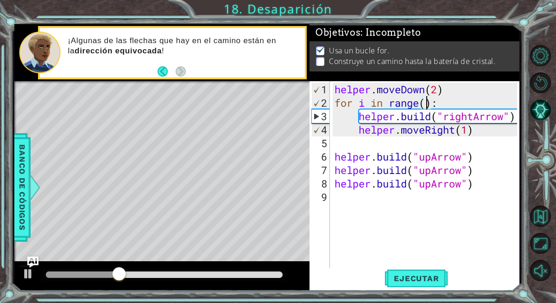
type textarea "for i in range(2):"
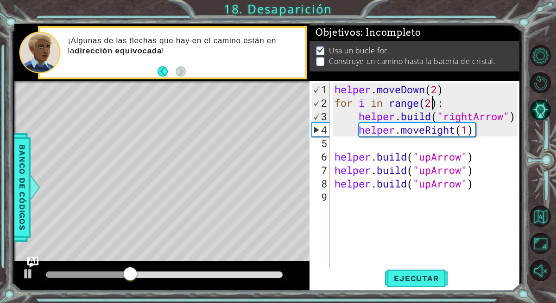
click at [480, 196] on div "helper . moveDown ( 2 ) for i in range ( 2 ) : helper . build ( "rightArrow" ) …" at bounding box center [427, 189] width 189 height 215
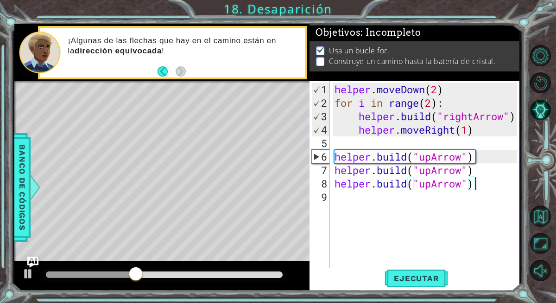
click at [482, 184] on div "helper . moveDown ( 2 ) for i in range ( 2 ) : helper . build ( "rightArrow" ) …" at bounding box center [427, 189] width 189 height 215
type textarea "[DOMAIN_NAME]("upArrow")"
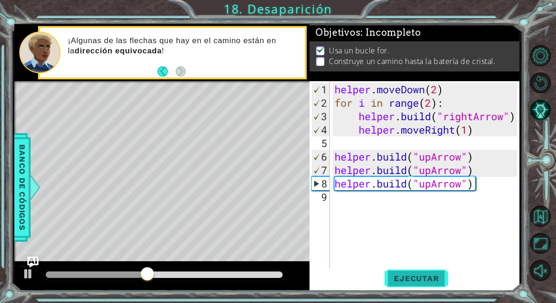
click at [438, 282] on span "Ejecutar" at bounding box center [416, 277] width 63 height 9
click at [483, 162] on div "helper . moveDown ( 2 ) for i in range ( 2 ) : helper . build ( "rightArrow" ) …" at bounding box center [427, 189] width 189 height 215
click at [483, 157] on div "helper . moveDown ( 2 ) for i in range ( 2 ) : helper . build ( "rightArrow" ) …" at bounding box center [427, 189] width 189 height 215
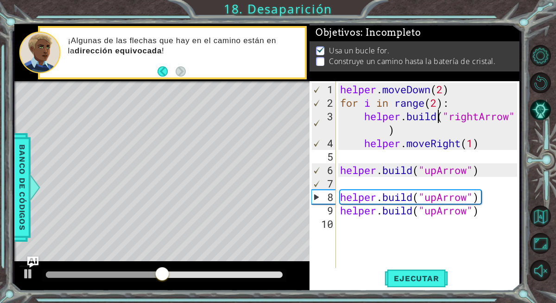
click at [441, 110] on div "helper . moveDown ( 2 ) for i in range ( 2 ) : helper . build ( "rightArrow" ) …" at bounding box center [430, 189] width 184 height 215
click at [439, 106] on div "helper . moveDown ( 2 ) for i in range ( 2 ) : helper . build ( "rightArrow" ) …" at bounding box center [430, 189] width 184 height 215
type textarea "for i in range(4):"
click at [440, 181] on div "helper . moveDown ( 2 ) for i in range ( 4 ) : helper . build ( "rightArrow" ) …" at bounding box center [430, 189] width 184 height 215
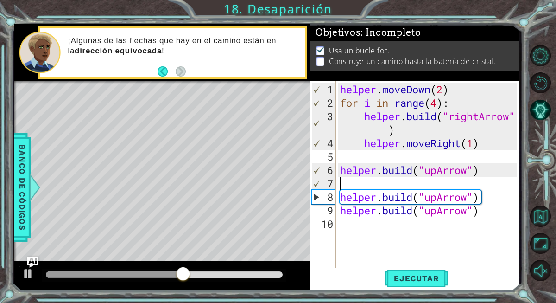
scroll to position [0, 0]
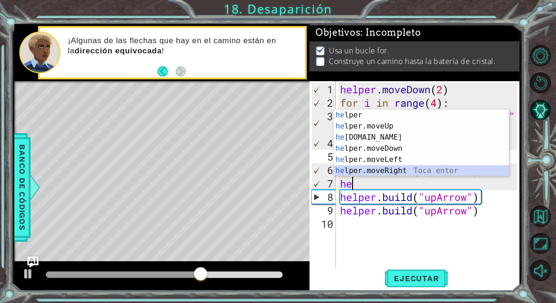
click at [407, 166] on div "he lper Toca enter he lper.moveUp Toca enter he [DOMAIN_NAME] Toca enter he lpe…" at bounding box center [421, 153] width 175 height 89
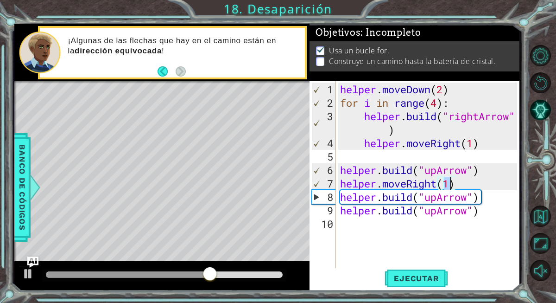
click at [491, 196] on div "helper . moveDown ( 2 ) for i in range ( 4 ) : helper . build ( "rightArrow" ) …" at bounding box center [430, 189] width 184 height 215
type textarea "[DOMAIN_NAME]("upArrow")"
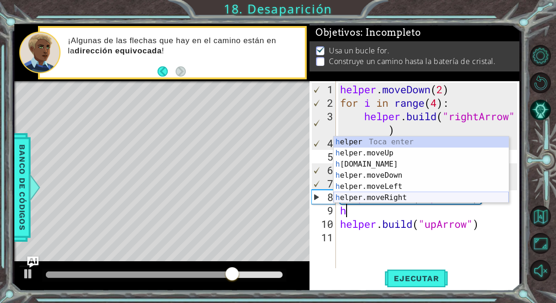
click at [410, 192] on div "h elper Toca enter h elper.moveUp Toca enter h [DOMAIN_NAME] Toca enter h elper…" at bounding box center [421, 180] width 175 height 89
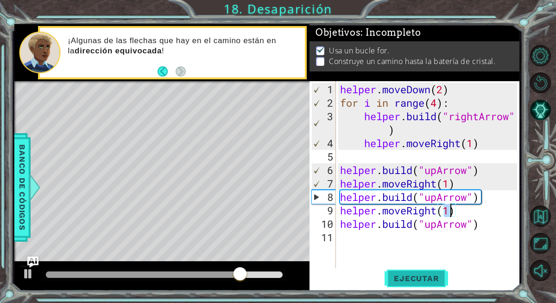
click at [418, 270] on button "Ejecutar" at bounding box center [416, 278] width 63 height 21
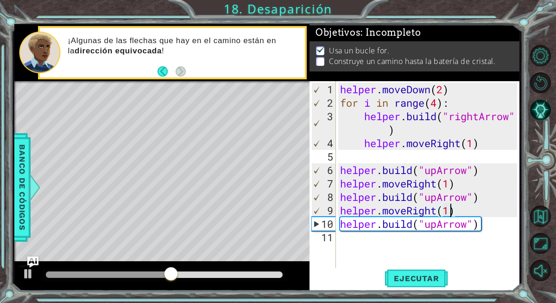
click at [436, 209] on div "helper . moveDown ( 2 ) for i in range ( 4 ) : helper . build ( "rightArrow" ) …" at bounding box center [430, 189] width 184 height 215
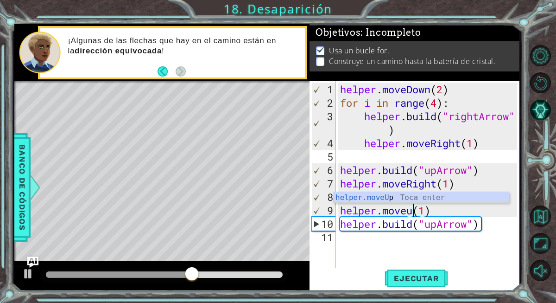
scroll to position [0, 3]
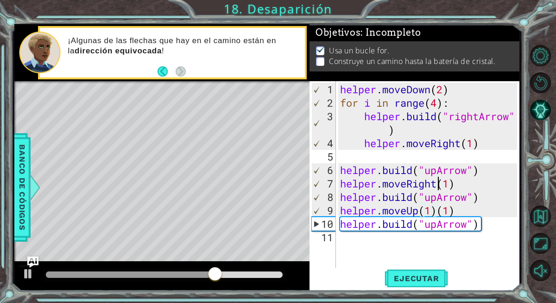
click at [439, 182] on div "helper . moveDown ( 2 ) for i in range ( 4 ) : helper . build ( "rightArrow" ) …" at bounding box center [430, 189] width 184 height 215
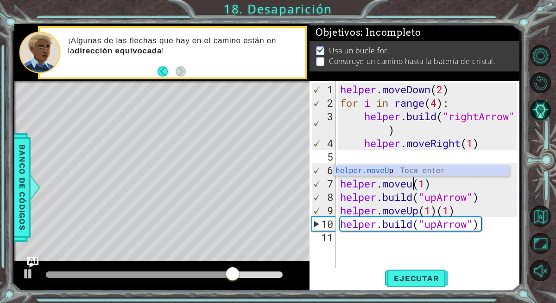
scroll to position [0, 4]
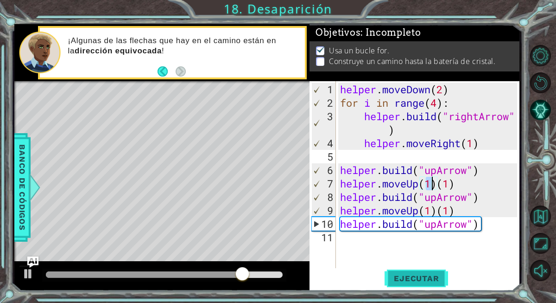
click at [426, 272] on button "Ejecutar" at bounding box center [416, 278] width 63 height 21
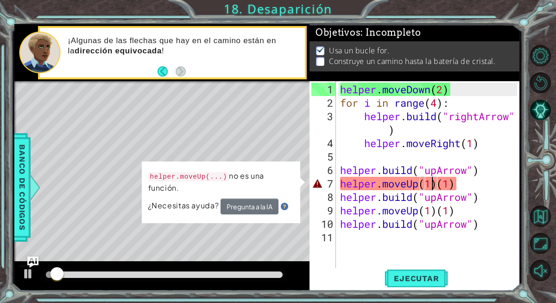
click at [466, 181] on div "helper . moveDown ( 2 ) for i in range ( 4 ) : helper . build ( "rightArrow" ) …" at bounding box center [430, 189] width 184 height 215
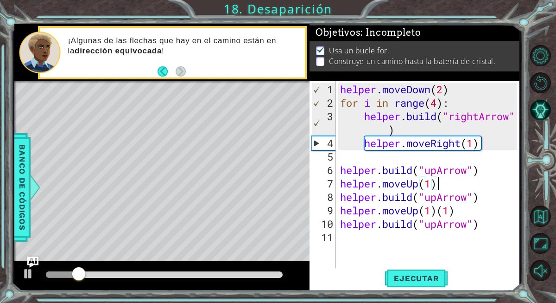
click at [457, 209] on div "helper . moveDown ( 2 ) for i in range ( 4 ) : helper . build ( "rightArrow" ) …" at bounding box center [430, 189] width 184 height 215
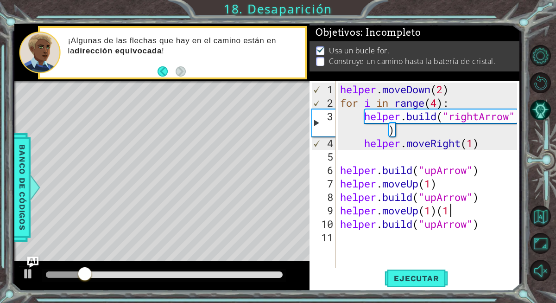
type textarea "helper.moveUp(1)"
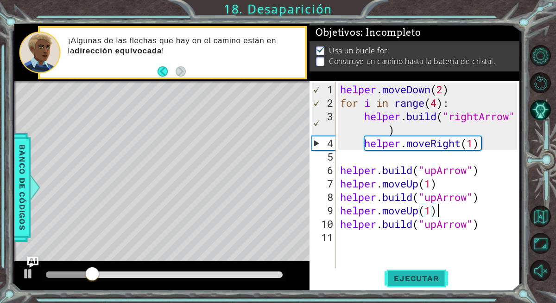
click at [419, 275] on span "Ejecutar" at bounding box center [416, 277] width 63 height 9
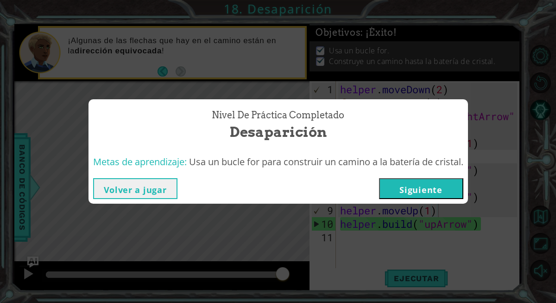
click at [407, 190] on button "Siguiente" at bounding box center [421, 188] width 84 height 21
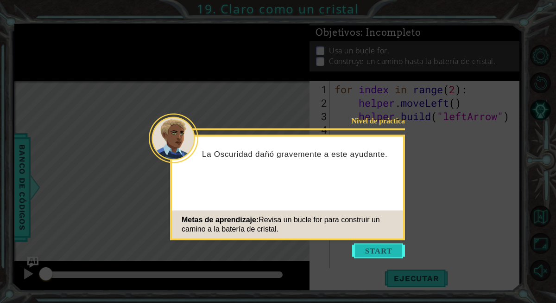
click at [367, 247] on button "Start" at bounding box center [378, 250] width 53 height 15
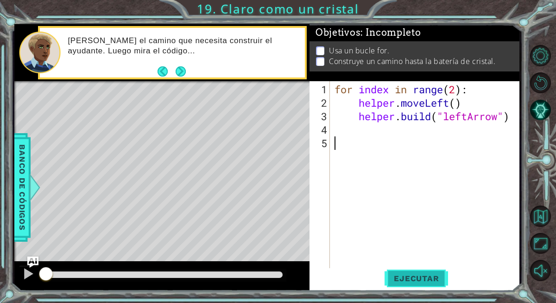
click at [407, 273] on button "Ejecutar" at bounding box center [416, 278] width 63 height 21
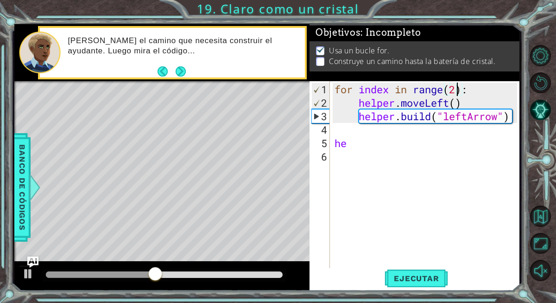
click at [457, 91] on div "for index in range ( 2 ) : helper . moveLeft ( ) helper . build ( "leftArrow" )…" at bounding box center [427, 189] width 189 height 215
type textarea "for index in range(4):"
click at [446, 153] on div "for index in range ( 4 ) : helper . moveLeft ( ) helper . build ( "leftArrow" )…" at bounding box center [427, 189] width 189 height 215
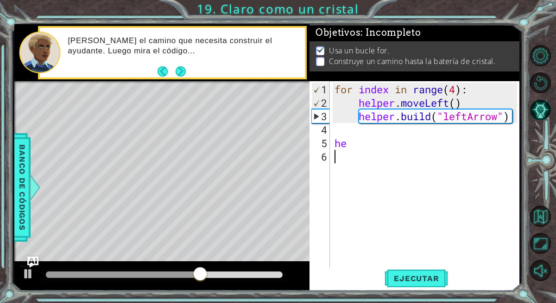
drag, startPoint x: 395, startPoint y: 165, endPoint x: 393, endPoint y: 155, distance: 10.0
click at [395, 165] on div "for index in range ( 4 ) : helper . moveLeft ( ) helper . build ( "leftArrow" )…" at bounding box center [427, 189] width 189 height 215
click at [387, 144] on div "for index in range ( 4 ) : helper . moveLeft ( ) helper . build ( "leftArrow" )…" at bounding box center [427, 189] width 189 height 215
type textarea "h"
click at [418, 273] on span "Ejecutar" at bounding box center [416, 277] width 63 height 9
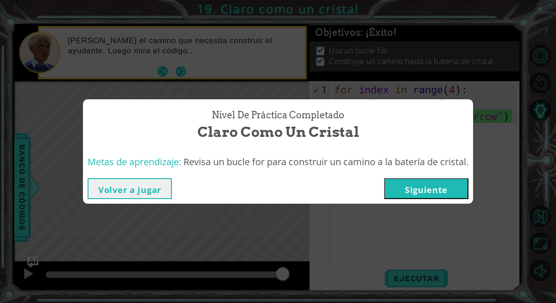
click at [419, 199] on div "Volver a jugar [GEOGRAPHIC_DATA]" at bounding box center [278, 188] width 390 height 30
click at [419, 197] on button "Siguiente" at bounding box center [426, 188] width 84 height 21
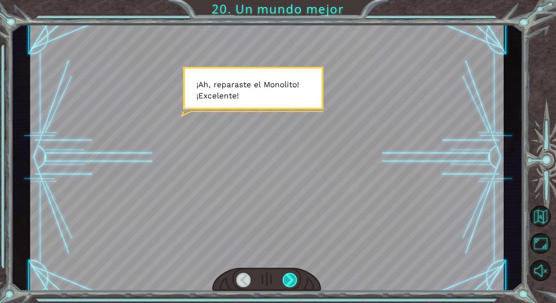
click at [289, 281] on div at bounding box center [290, 279] width 15 height 14
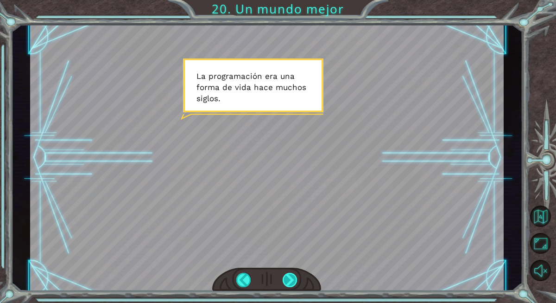
click at [287, 280] on div at bounding box center [290, 279] width 15 height 14
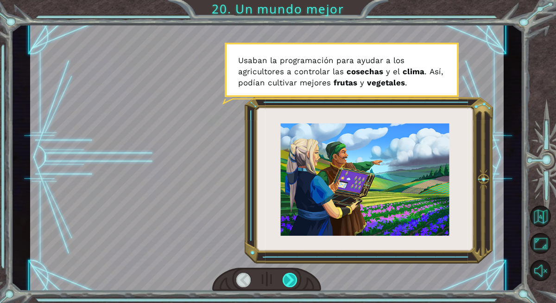
click at [287, 280] on div at bounding box center [290, 279] width 15 height 14
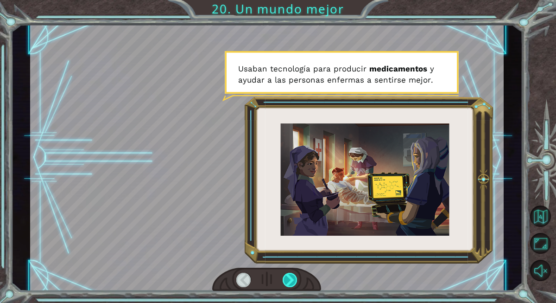
click at [287, 280] on div at bounding box center [290, 279] width 15 height 14
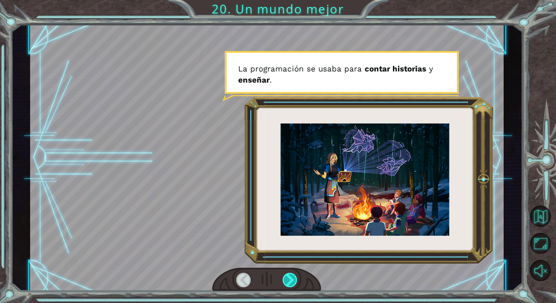
click at [287, 280] on div at bounding box center [290, 279] width 15 height 14
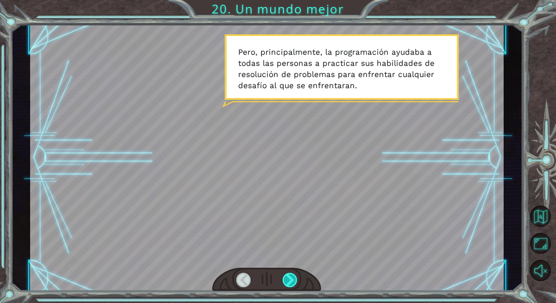
click at [287, 280] on div at bounding box center [290, 279] width 15 height 14
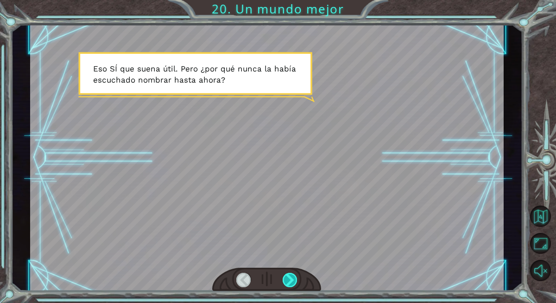
click at [287, 280] on div at bounding box center [290, 279] width 15 height 14
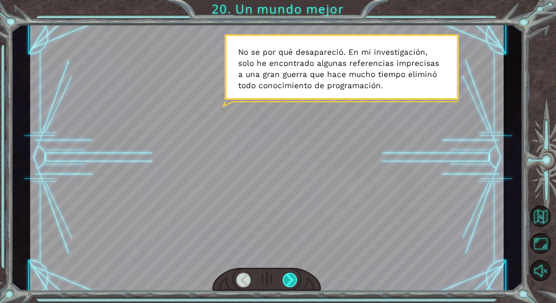
click at [287, 280] on div at bounding box center [290, 279] width 15 height 14
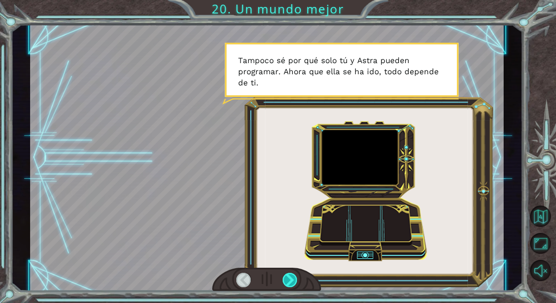
click at [287, 280] on div at bounding box center [290, 279] width 15 height 14
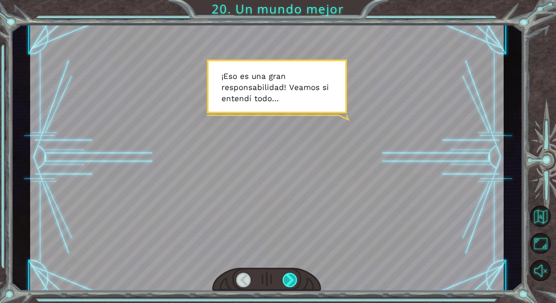
click at [287, 280] on div at bounding box center [290, 279] width 15 height 14
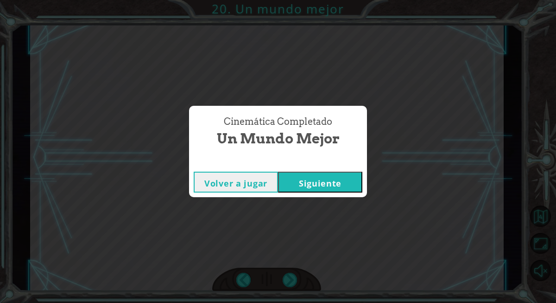
click at [321, 187] on button "Siguiente" at bounding box center [320, 181] width 84 height 21
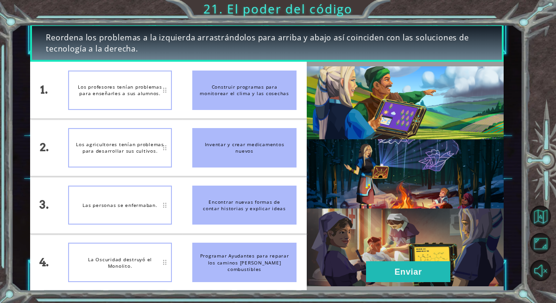
drag, startPoint x: 256, startPoint y: 215, endPoint x: 253, endPoint y: 225, distance: 10.0
click at [253, 225] on li "Encontrar nuevas formas de contar historias y explicar ideas" at bounding box center [244, 205] width 124 height 57
click at [259, 256] on div "Programar Ayudantes para reparar los caminos [PERSON_NAME] combustibles" at bounding box center [244, 261] width 104 height 39
click at [241, 249] on div "Programar Ayudantes para reparar los caminos [PERSON_NAME] combustibles" at bounding box center [244, 261] width 104 height 39
drag, startPoint x: 271, startPoint y: 269, endPoint x: 216, endPoint y: 266, distance: 54.8
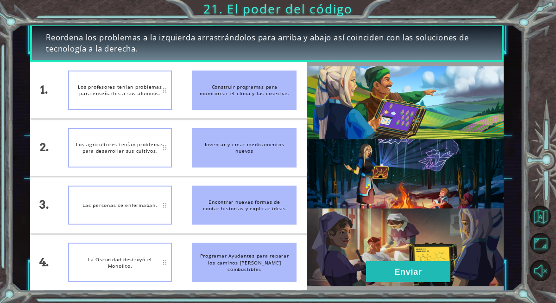
click at [216, 266] on div "Programar Ayudantes para reparar los caminos [PERSON_NAME] combustibles" at bounding box center [244, 261] width 104 height 39
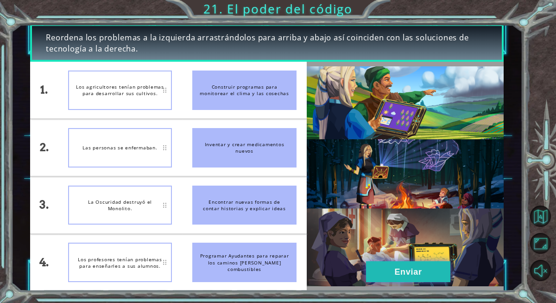
click at [380, 268] on button "Enviar" at bounding box center [408, 271] width 84 height 21
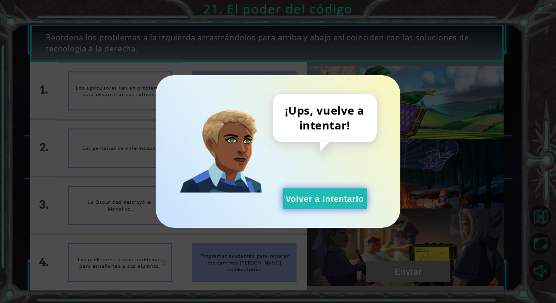
click at [337, 204] on button "Volver a intentarlo" at bounding box center [325, 198] width 84 height 21
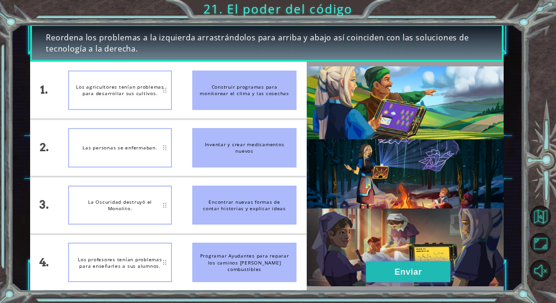
click at [416, 266] on button "Enviar" at bounding box center [408, 271] width 84 height 21
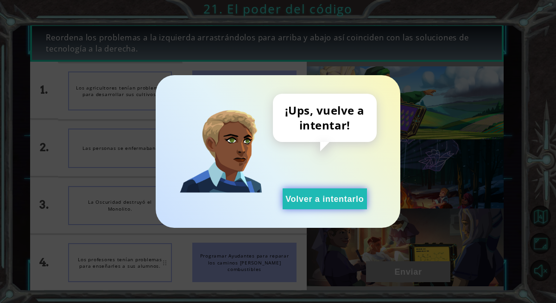
click at [325, 203] on button "Volver a intentarlo" at bounding box center [325, 198] width 84 height 21
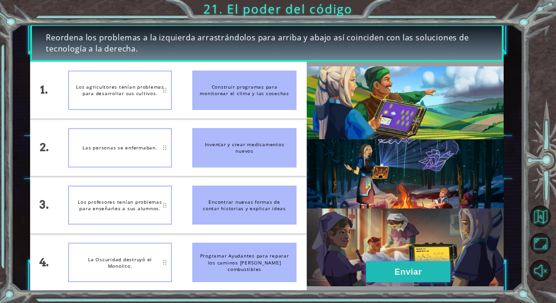
click at [404, 268] on button "Enviar" at bounding box center [408, 271] width 84 height 21
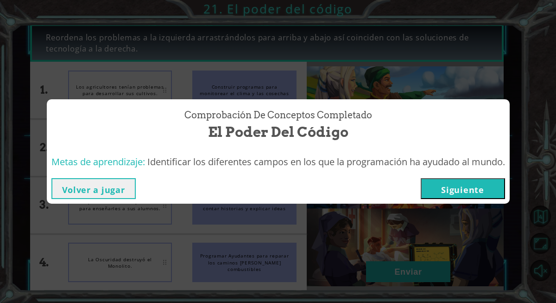
click at [451, 197] on button "Siguiente" at bounding box center [463, 188] width 84 height 21
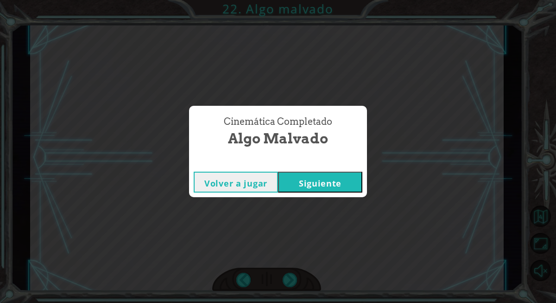
click at [307, 186] on button "Siguiente" at bounding box center [320, 181] width 84 height 21
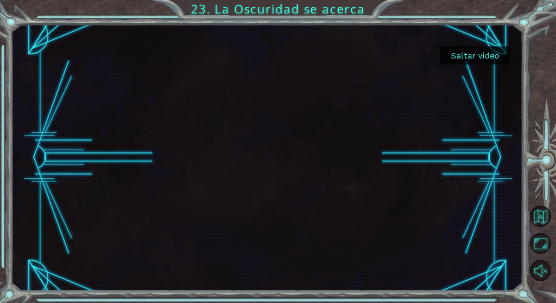
click at [477, 56] on button "Saltar video" at bounding box center [475, 55] width 70 height 18
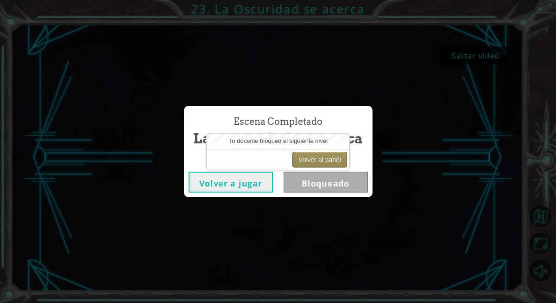
click at [323, 159] on button "Volver al panel" at bounding box center [319, 160] width 55 height 16
